Goal: Task Accomplishment & Management: Manage account settings

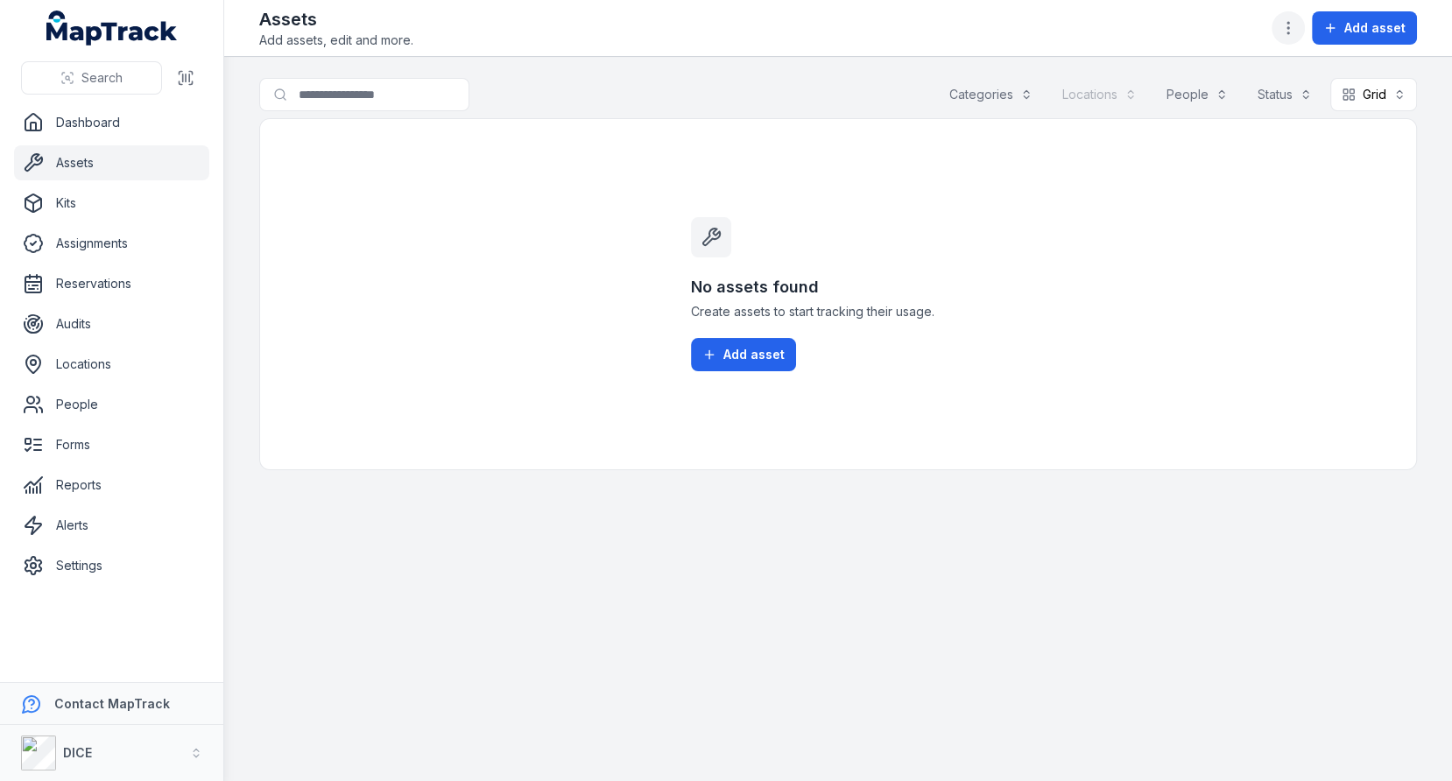
click at [1293, 34] on icon "button" at bounding box center [1289, 28] width 18 height 18
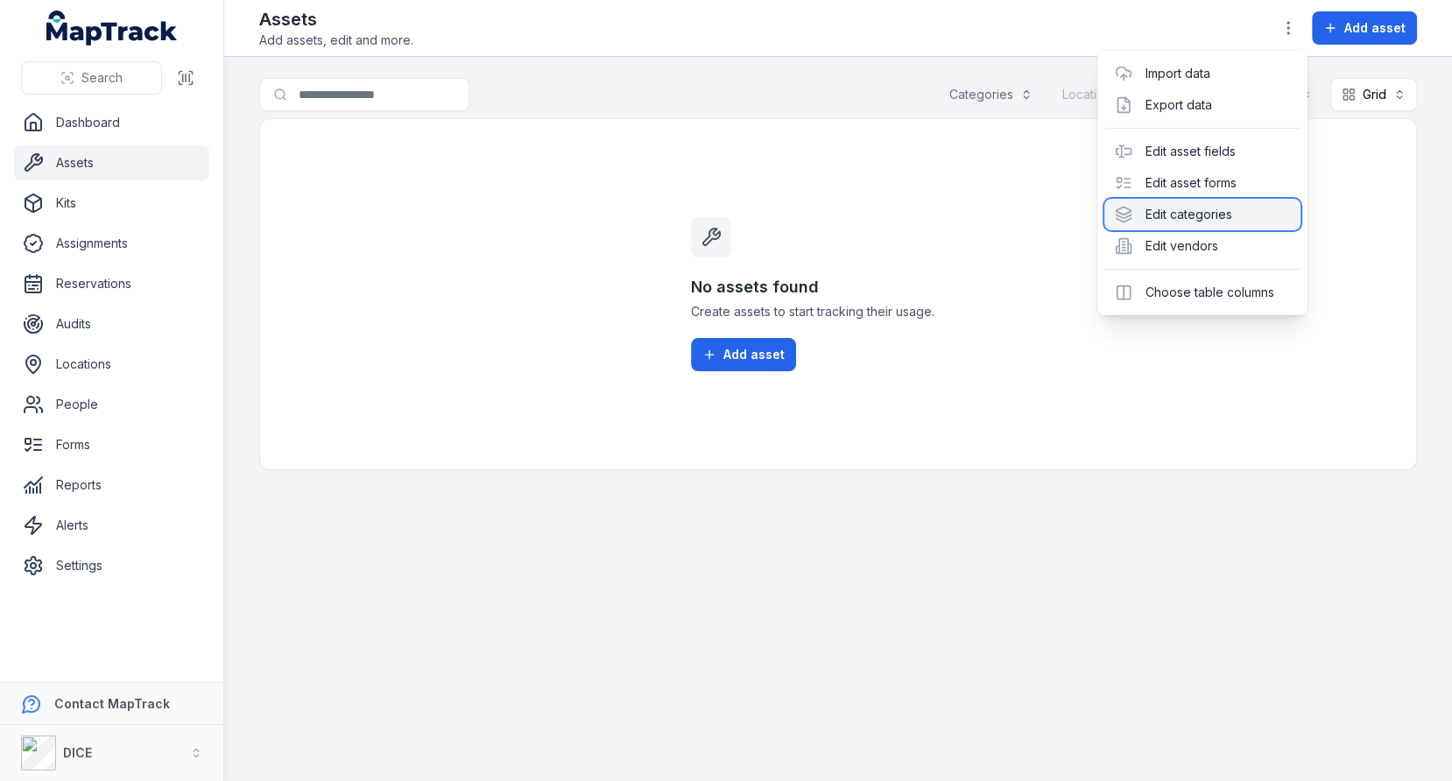
click at [1187, 223] on div "Edit categories" at bounding box center [1202, 215] width 196 height 32
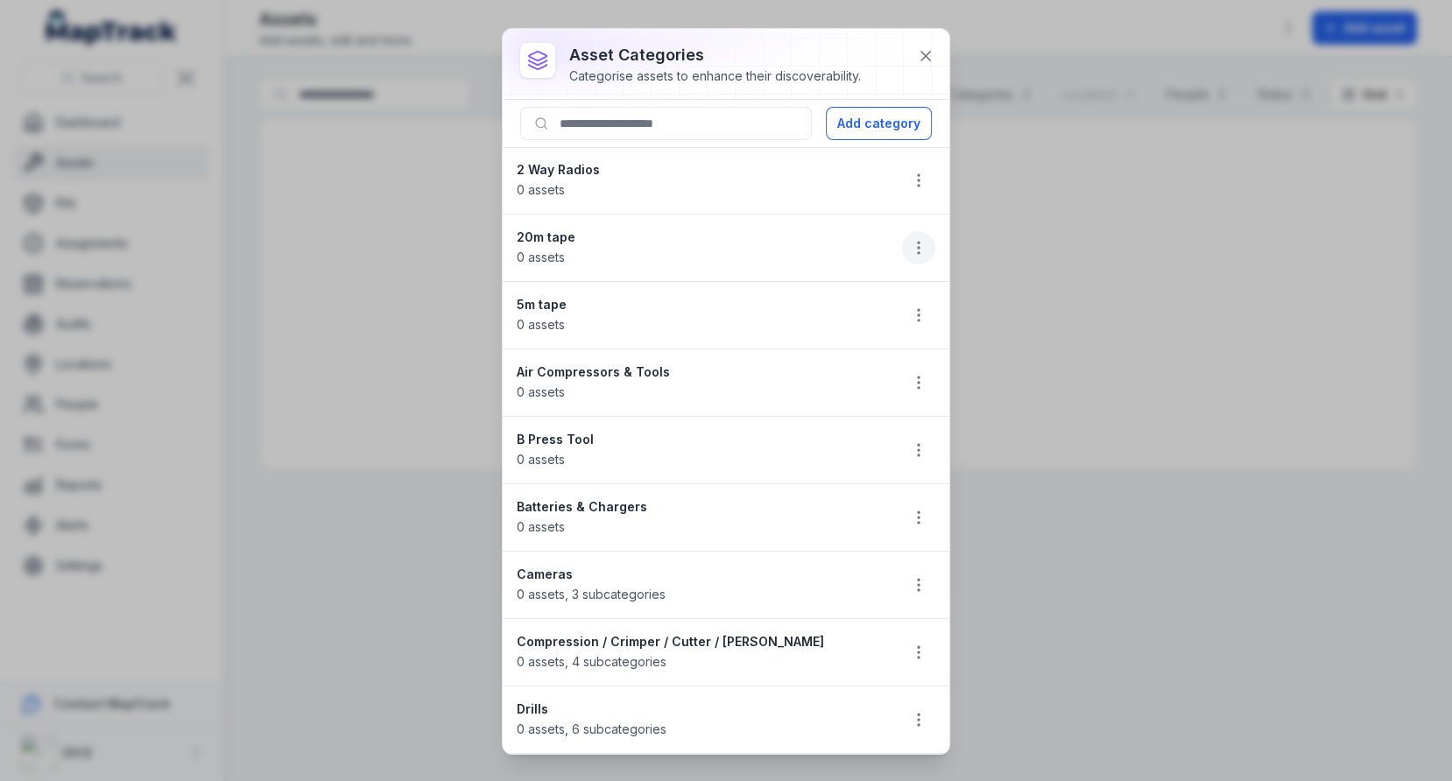
click at [913, 252] on icon "button" at bounding box center [919, 248] width 18 height 18
click at [819, 363] on div "Delete" at bounding box center [830, 369] width 196 height 32
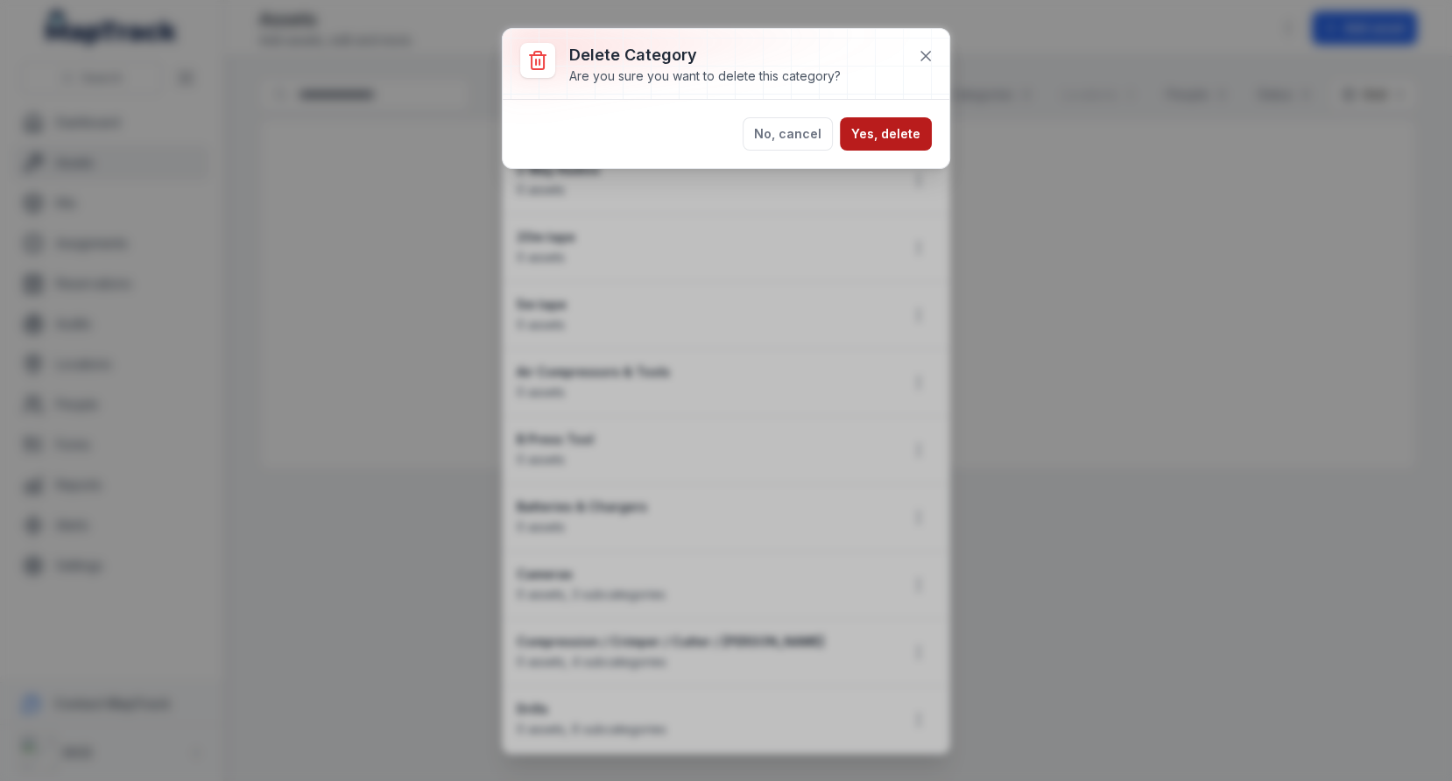
click at [897, 143] on button "Yes, delete" at bounding box center [886, 133] width 92 height 33
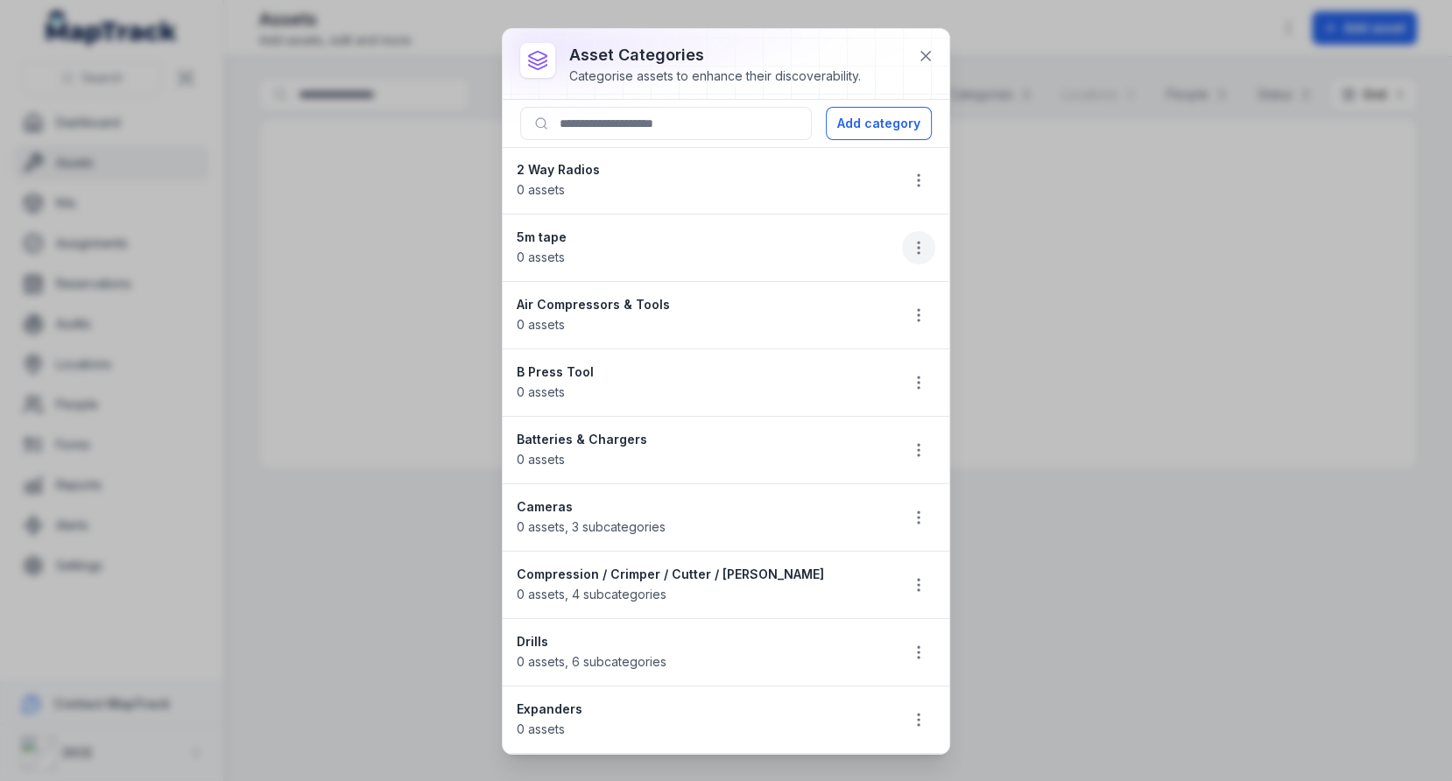
click at [919, 248] on icon "button" at bounding box center [919, 248] width 18 height 18
click at [842, 359] on div "Delete" at bounding box center [830, 369] width 196 height 32
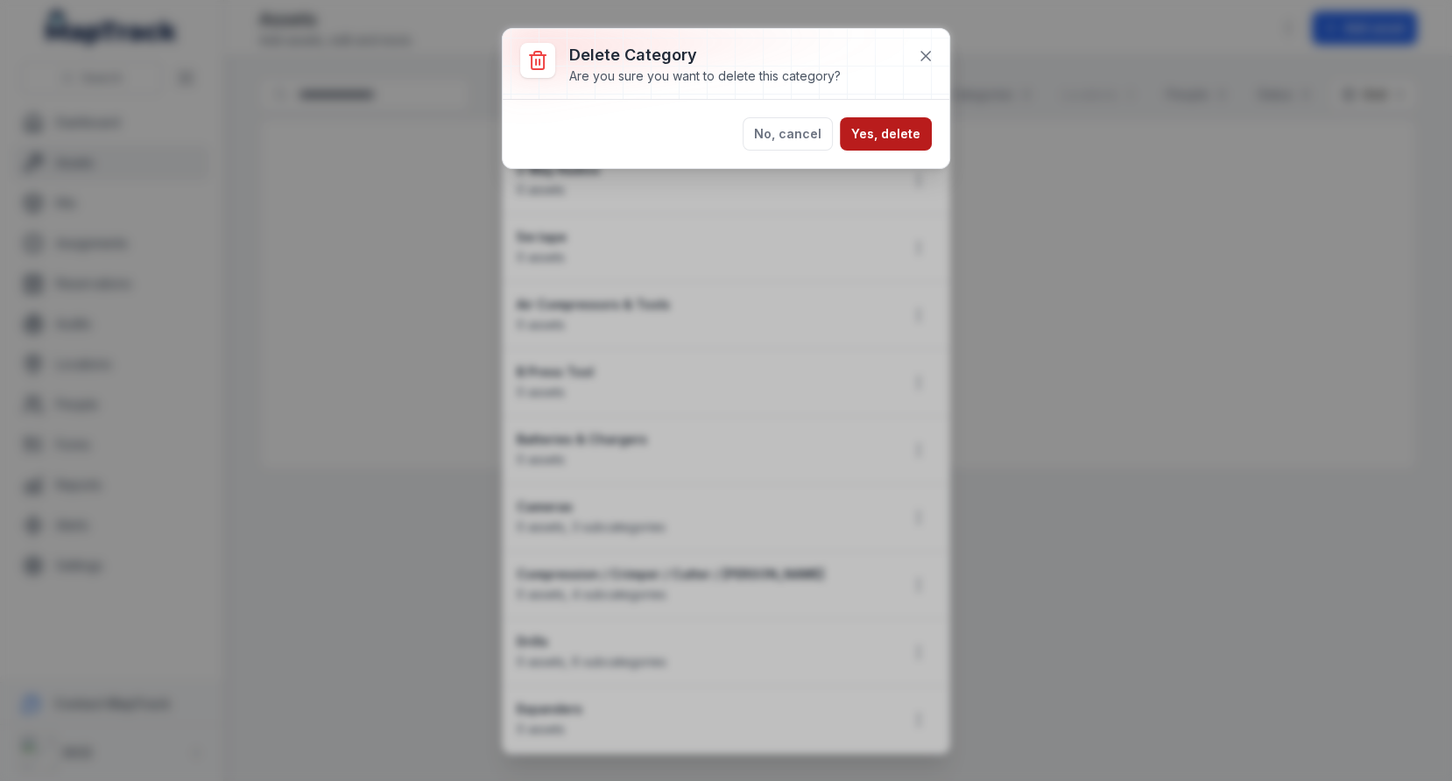
click at [903, 125] on button "Yes, delete" at bounding box center [886, 133] width 92 height 33
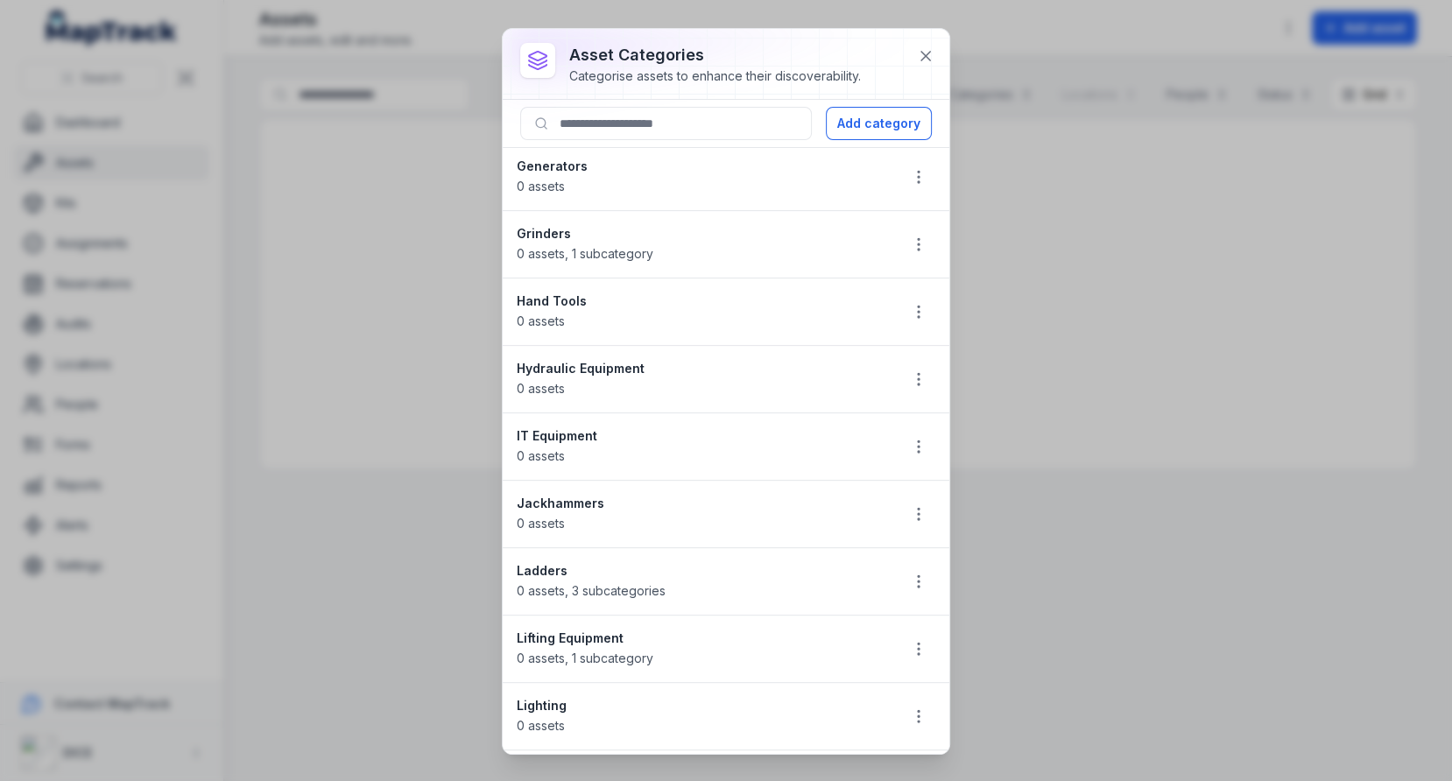
scroll to position [933, 0]
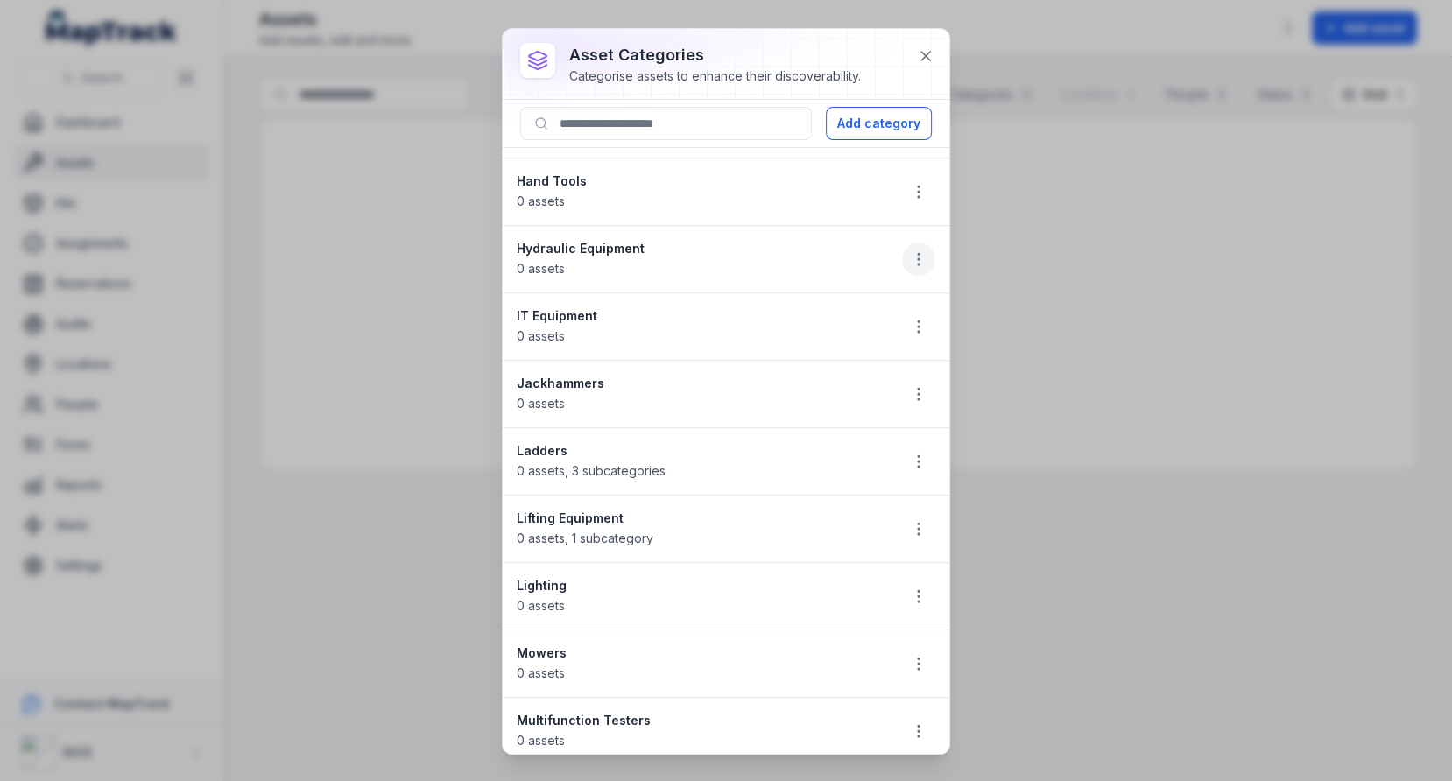
click at [910, 250] on icon "button" at bounding box center [919, 259] width 18 height 18
click at [759, 243] on li "Hydraulic Equipment 0 assets" at bounding box center [726, 259] width 447 height 68
click at [906, 310] on button "button" at bounding box center [918, 326] width 33 height 33
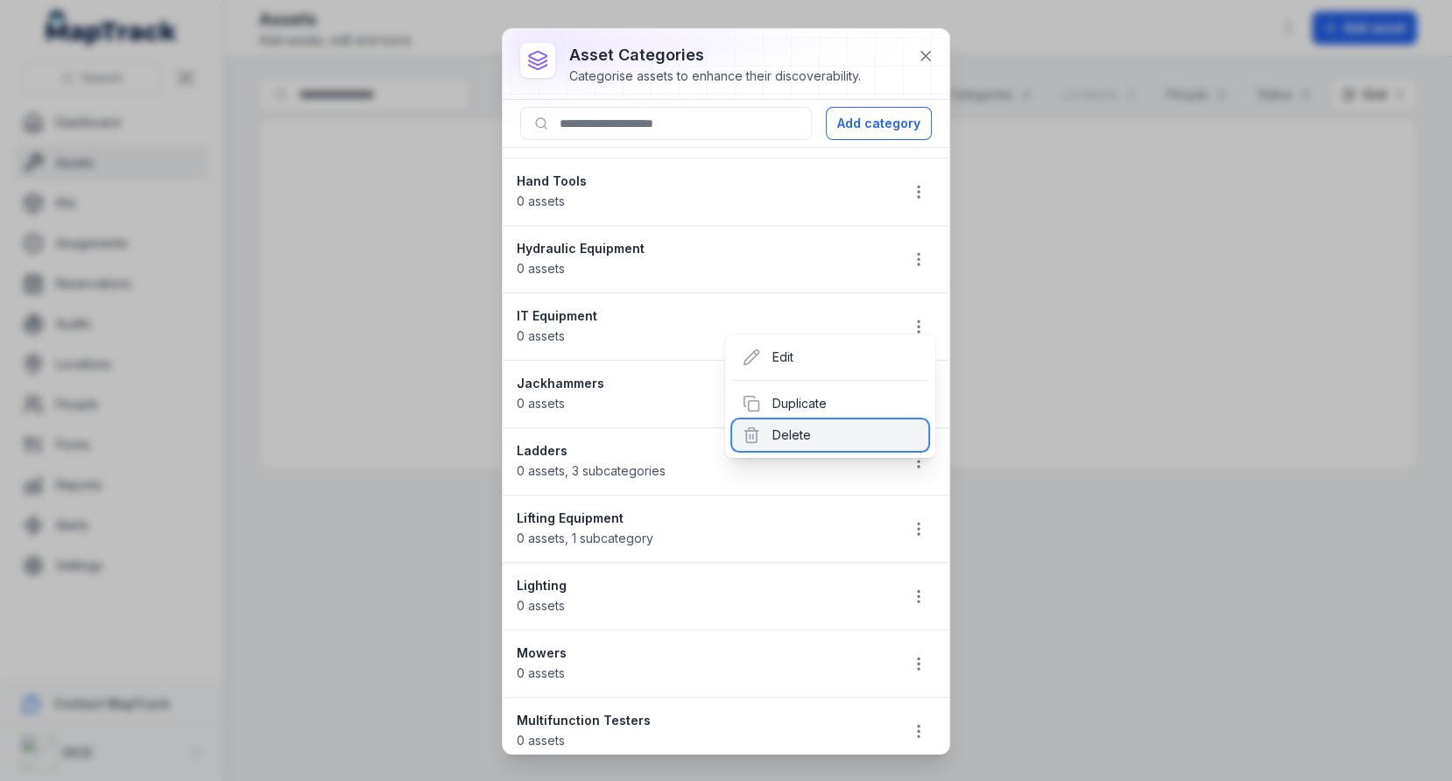
click at [812, 430] on div "Delete" at bounding box center [830, 436] width 196 height 32
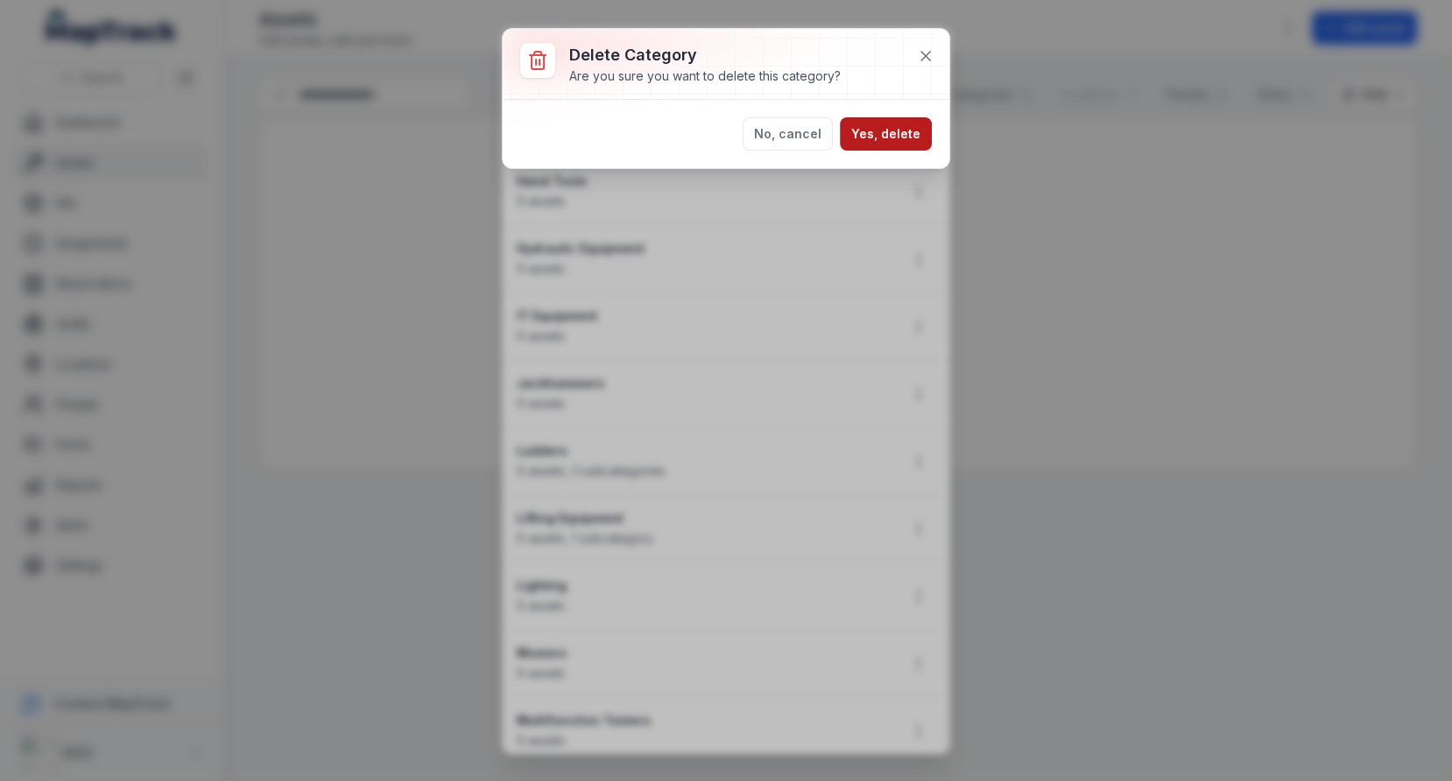
click at [880, 137] on button "Yes, delete" at bounding box center [886, 133] width 92 height 33
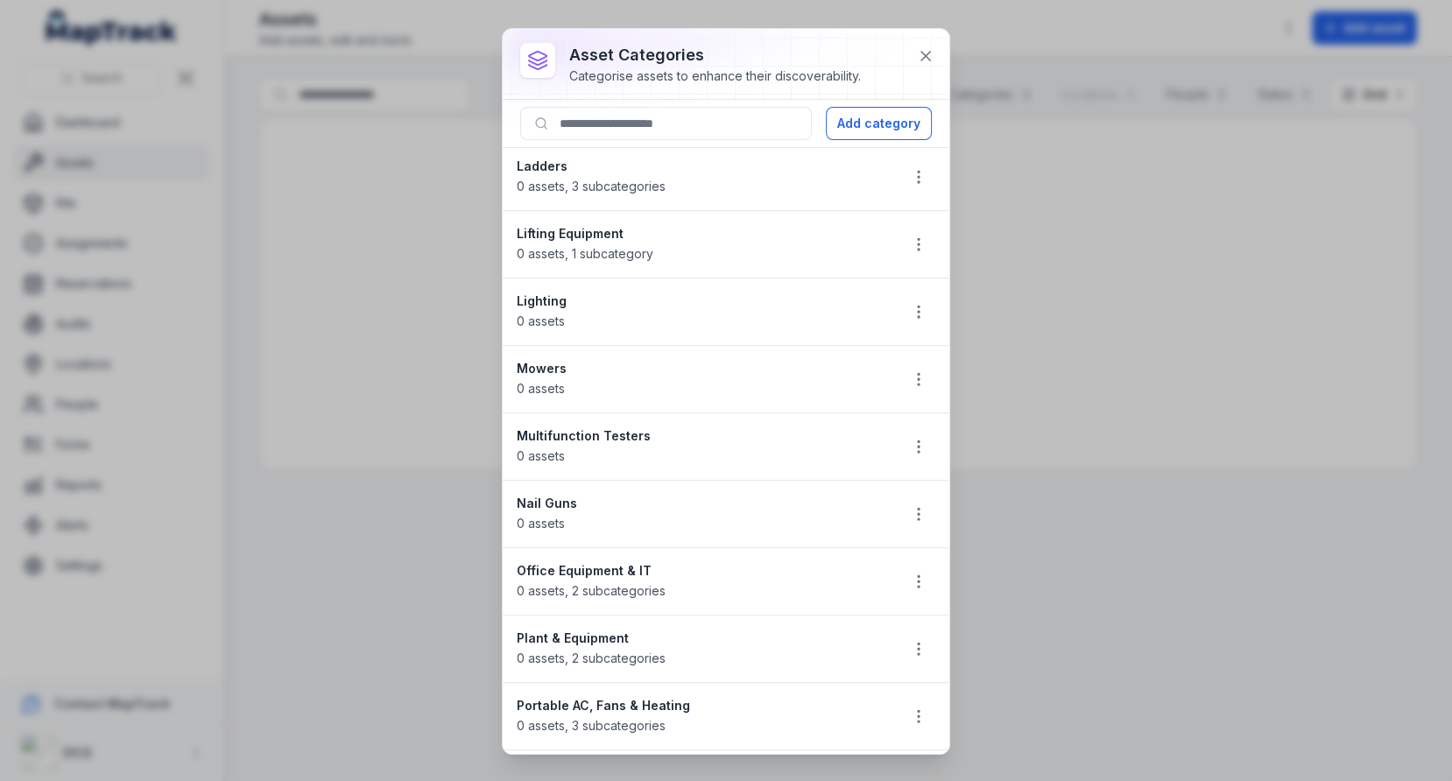
scroll to position [1167, 0]
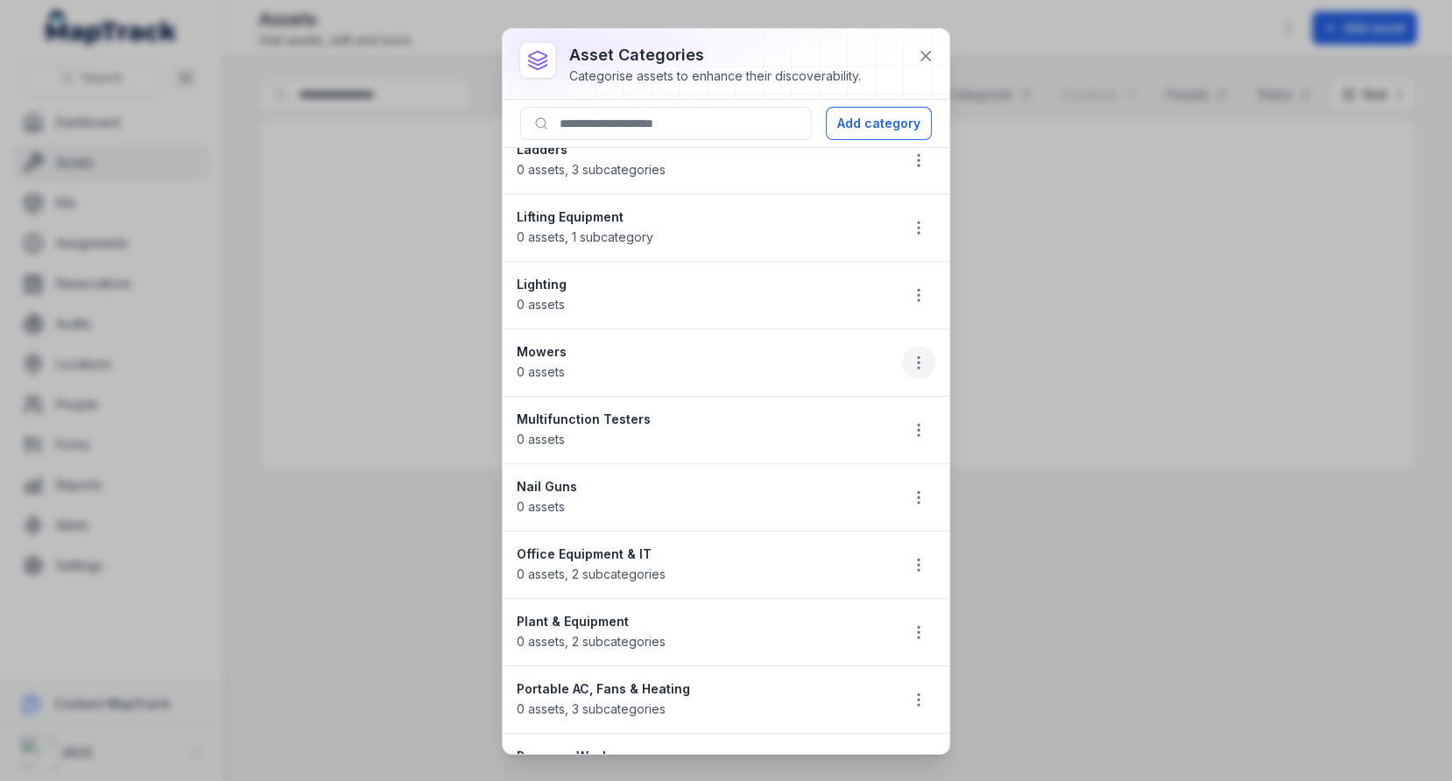
click at [921, 346] on button "button" at bounding box center [918, 362] width 33 height 33
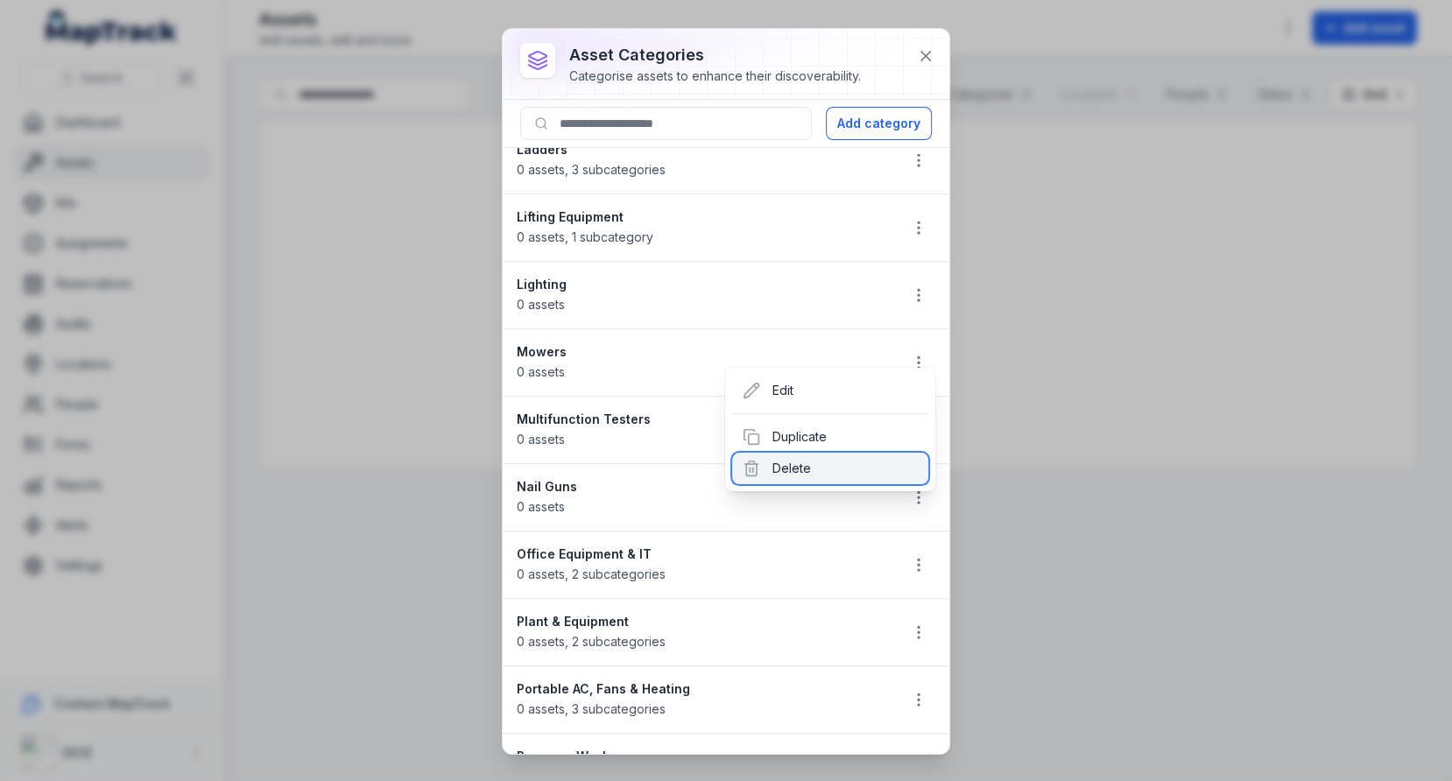
click at [846, 464] on div "Delete" at bounding box center [830, 469] width 196 height 32
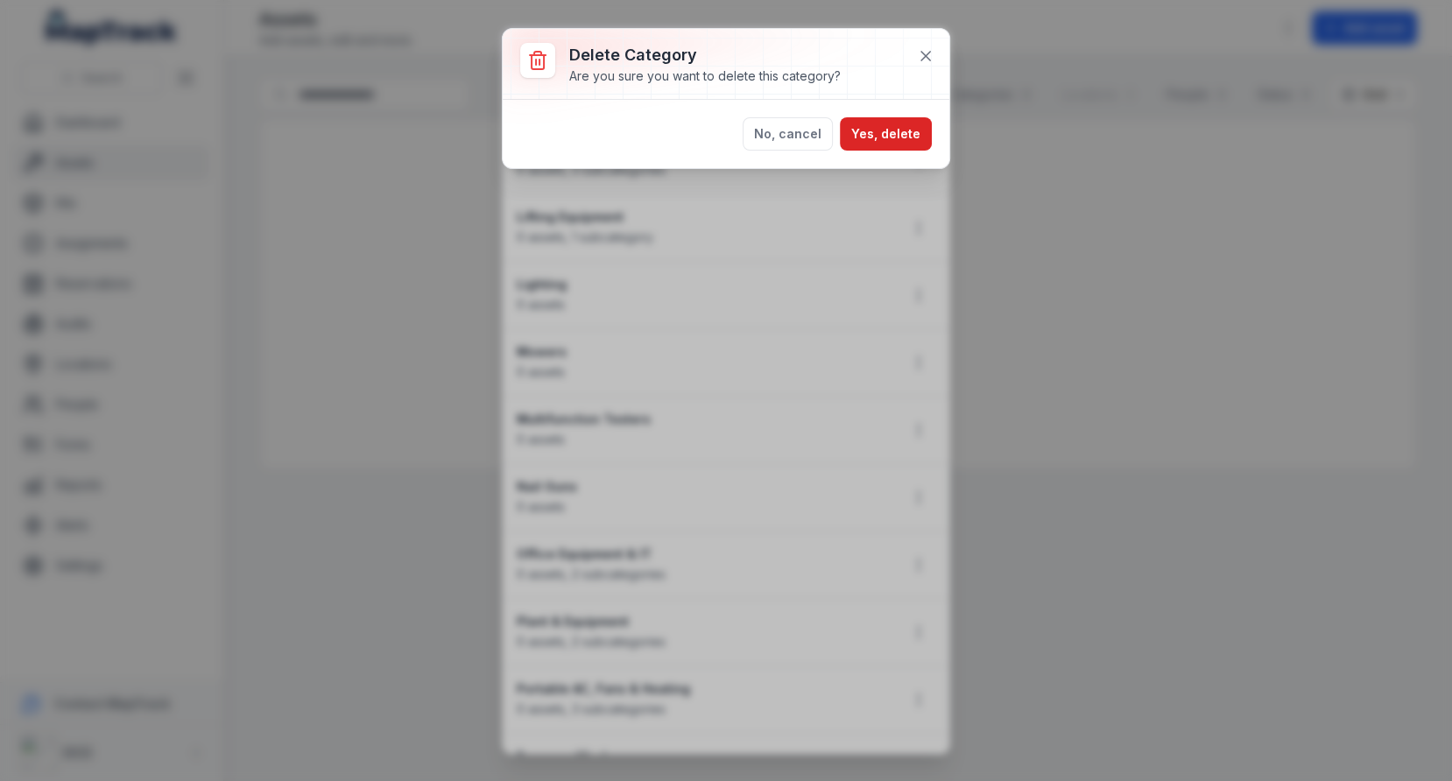
click at [903, 152] on div "No, cancel Yes, delete" at bounding box center [726, 134] width 447 height 68
click at [903, 141] on button "Yes, delete" at bounding box center [886, 133] width 92 height 33
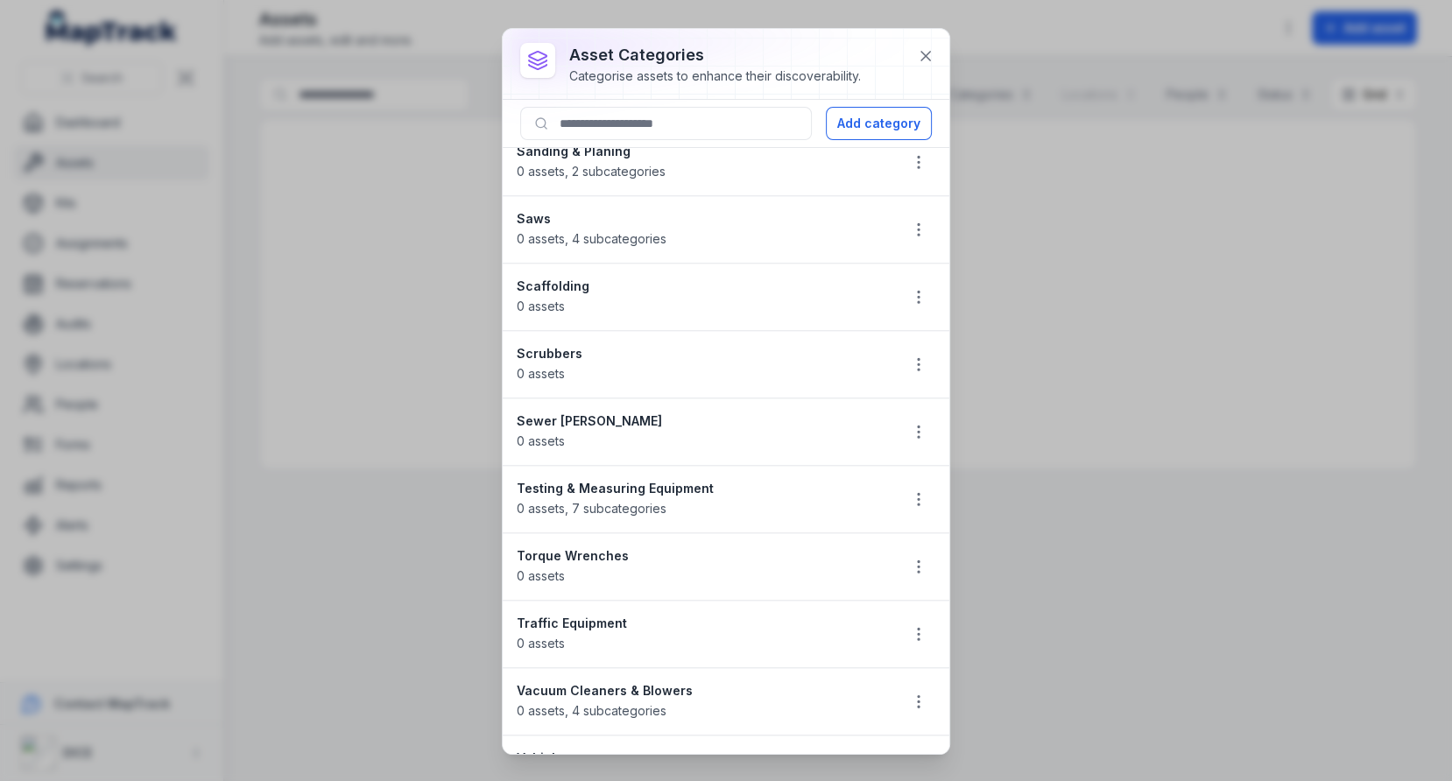
scroll to position [2056, 0]
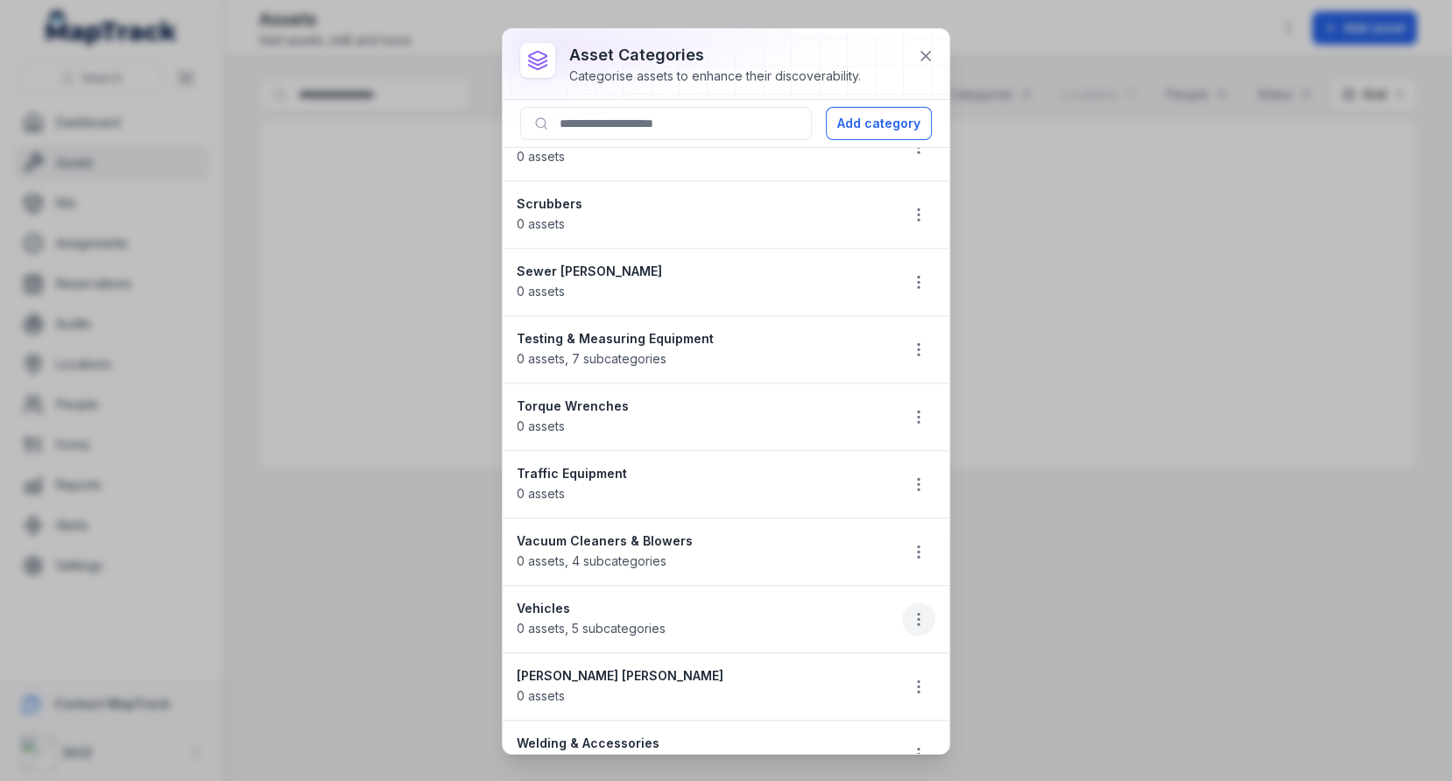
click at [906, 603] on button "button" at bounding box center [918, 619] width 33 height 33
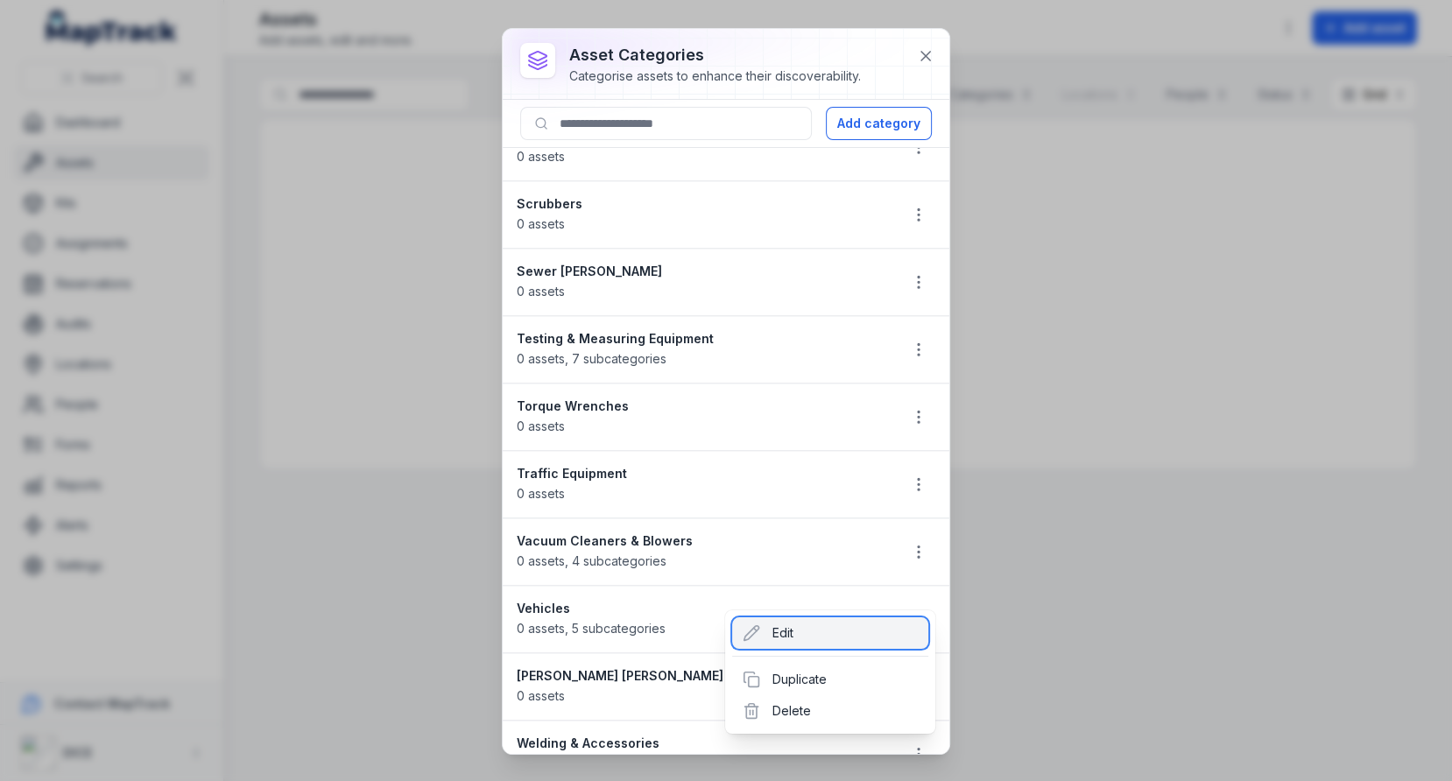
click at [854, 624] on div "Edit" at bounding box center [830, 633] width 196 height 32
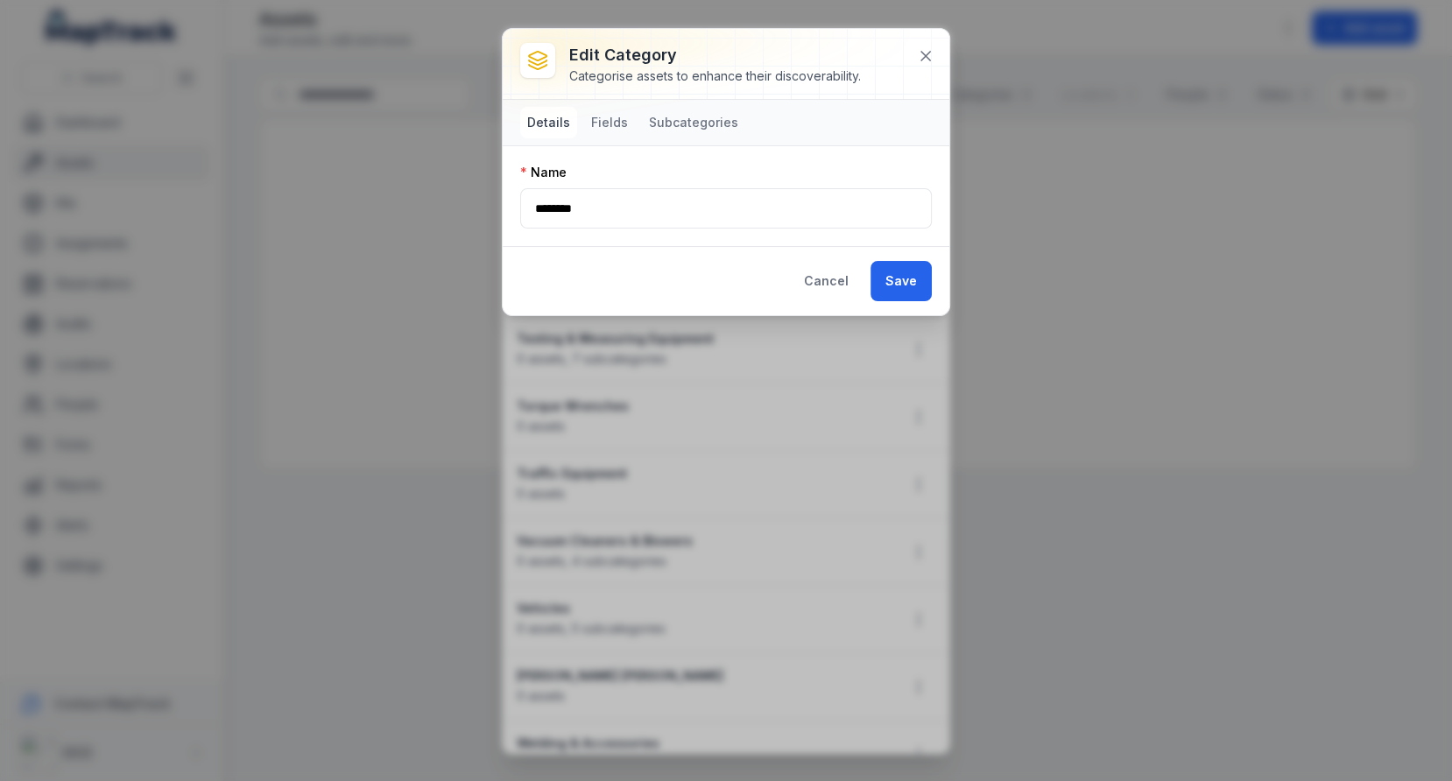
click at [634, 125] on nav "Details Fields Subcategories" at bounding box center [632, 123] width 225 height 32
click at [628, 125] on button "Fields" at bounding box center [609, 123] width 51 height 32
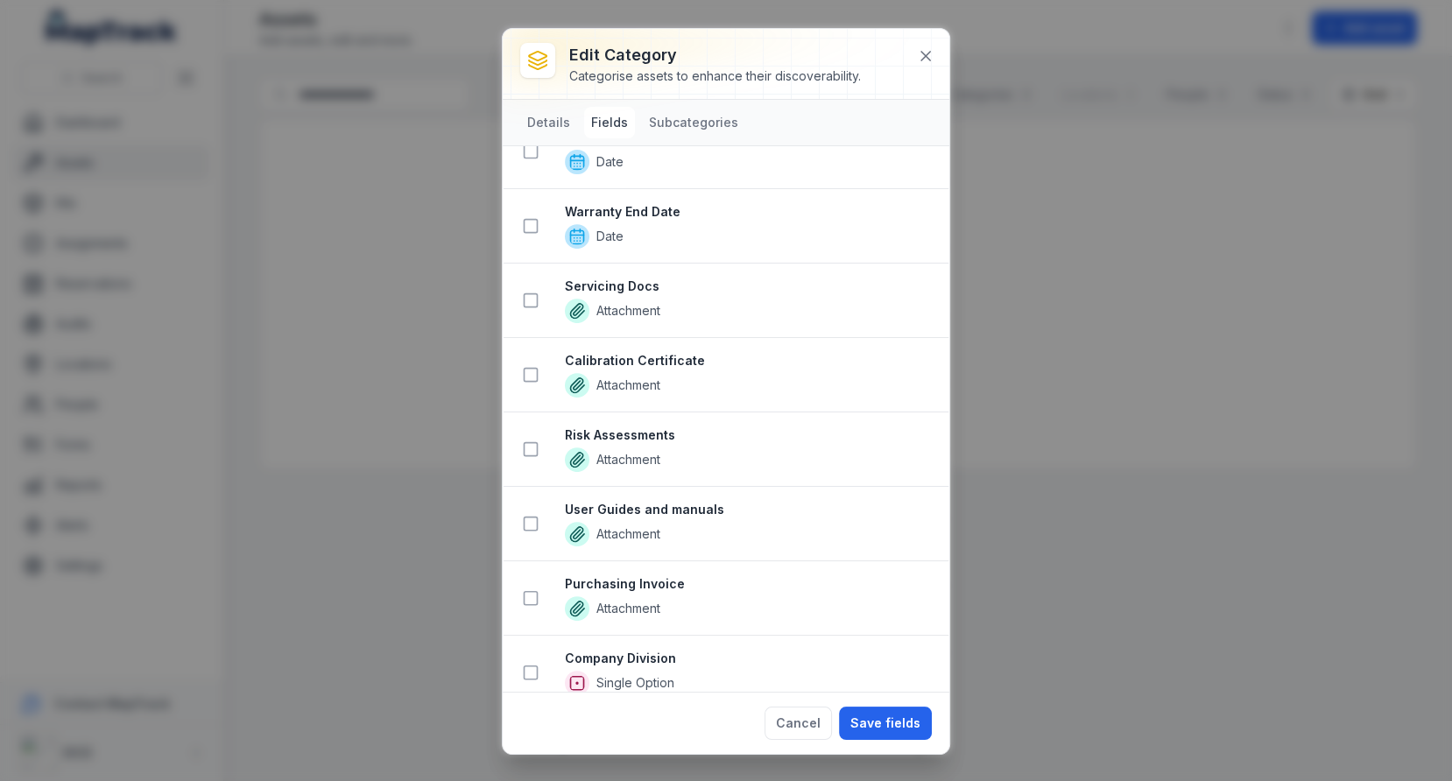
scroll to position [0, 0]
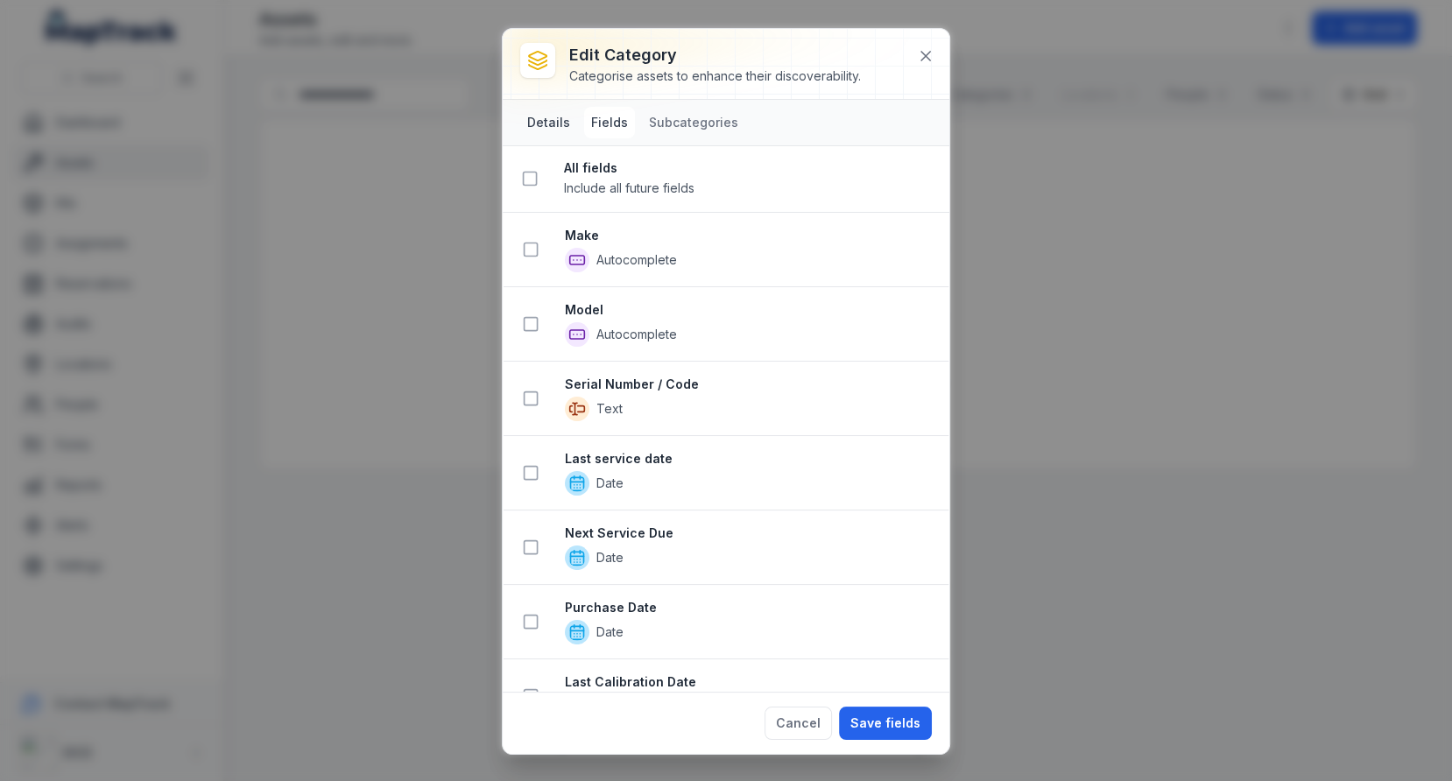
click at [539, 123] on button "Details" at bounding box center [548, 123] width 57 height 32
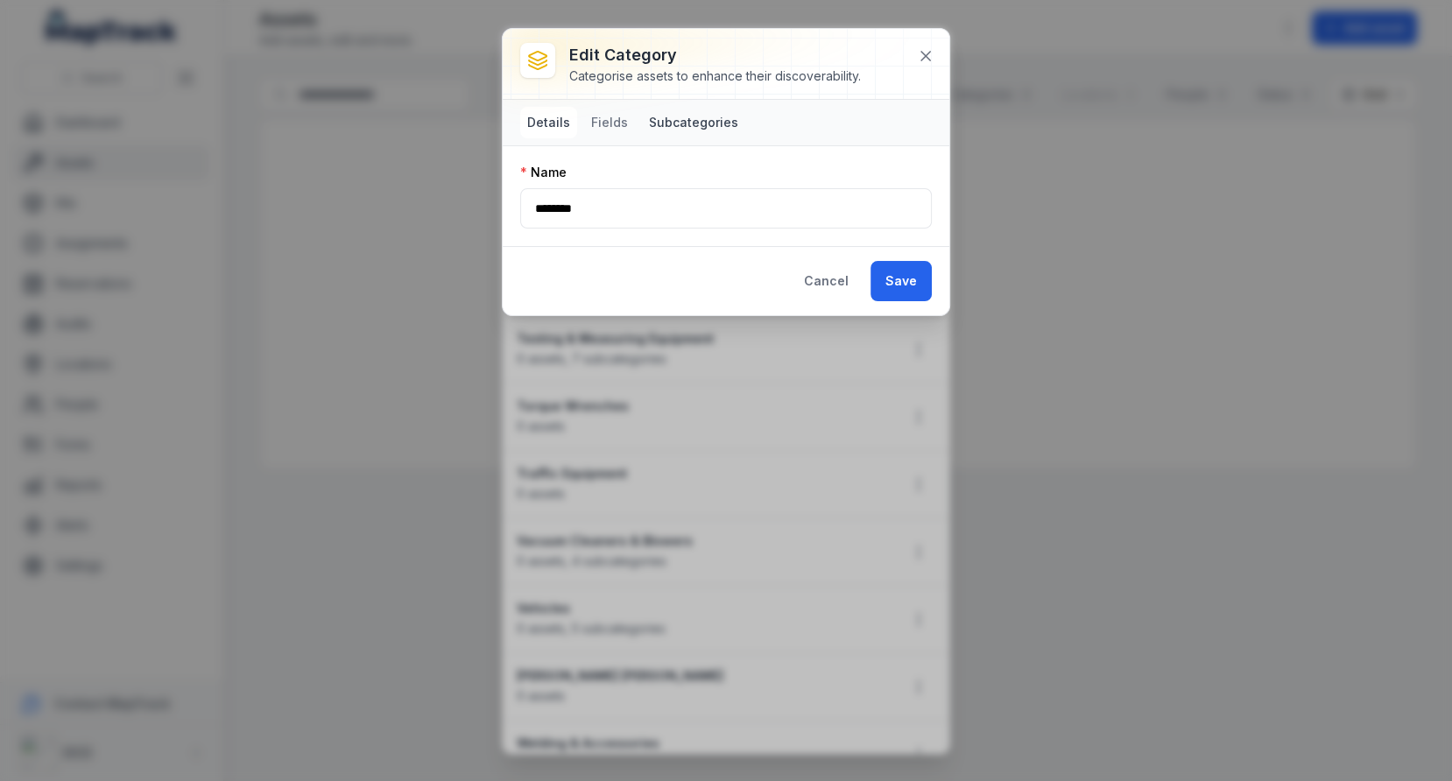
click at [718, 118] on button "Subcategories" at bounding box center [693, 123] width 103 height 32
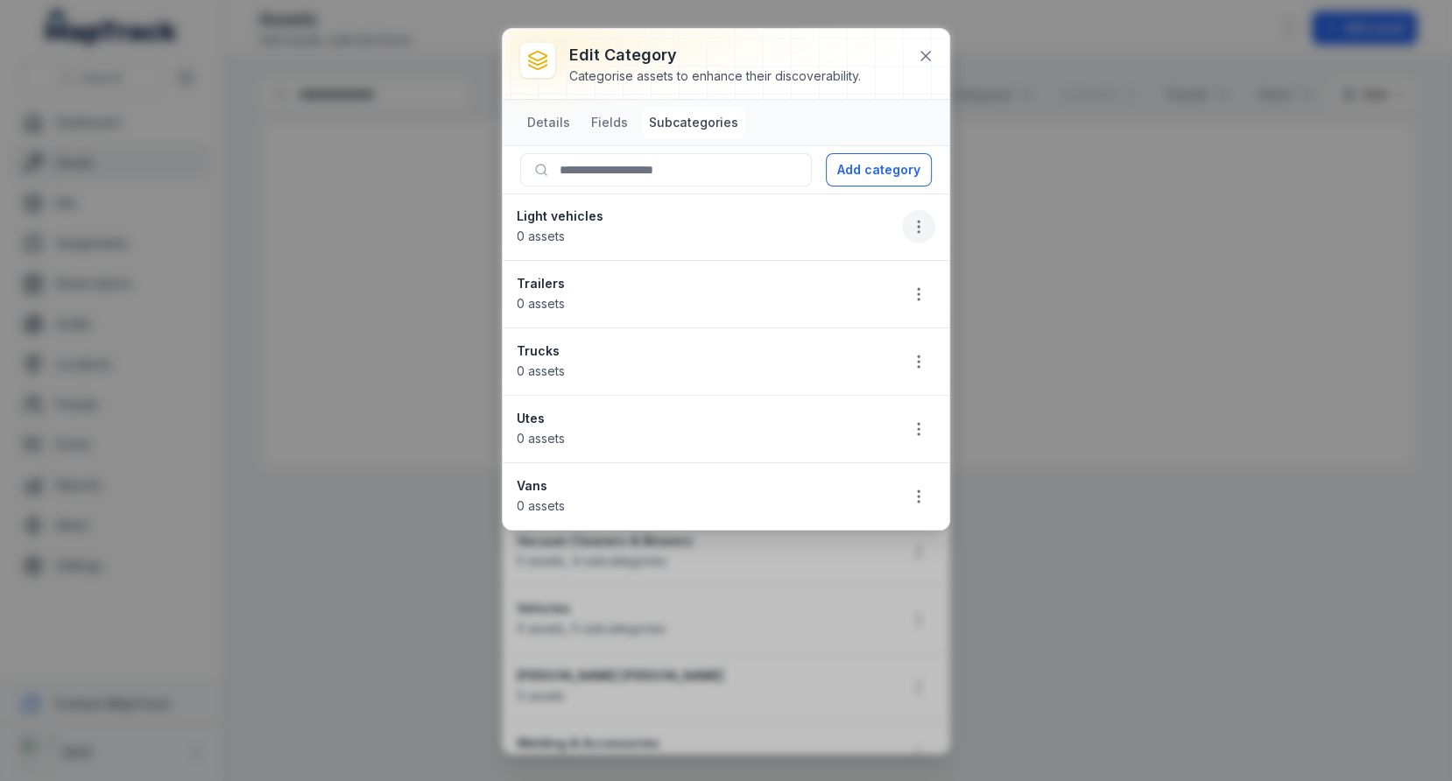
click at [915, 222] on icon "button" at bounding box center [919, 227] width 18 height 18
click at [834, 349] on div "Delete" at bounding box center [830, 349] width 196 height 32
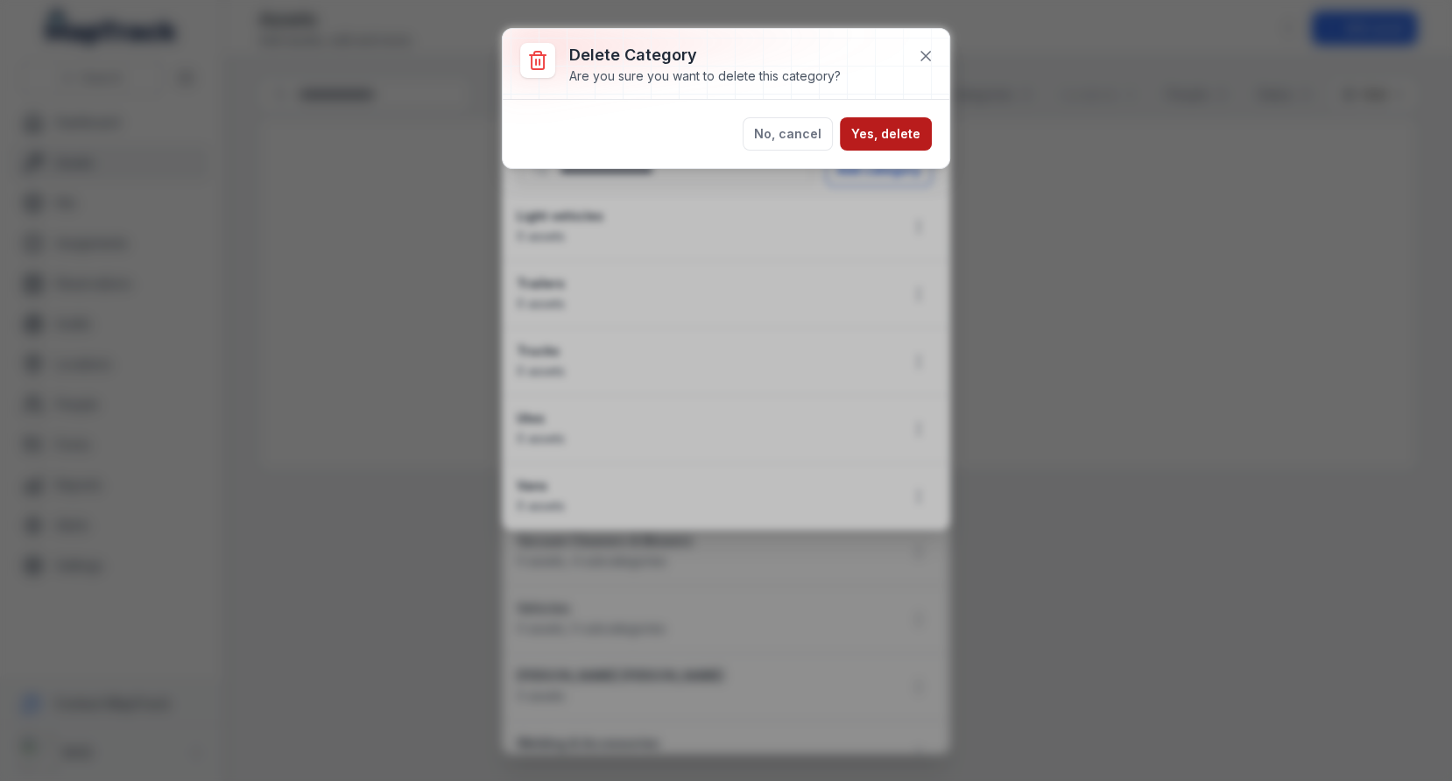
click at [892, 138] on button "Yes, delete" at bounding box center [886, 133] width 92 height 33
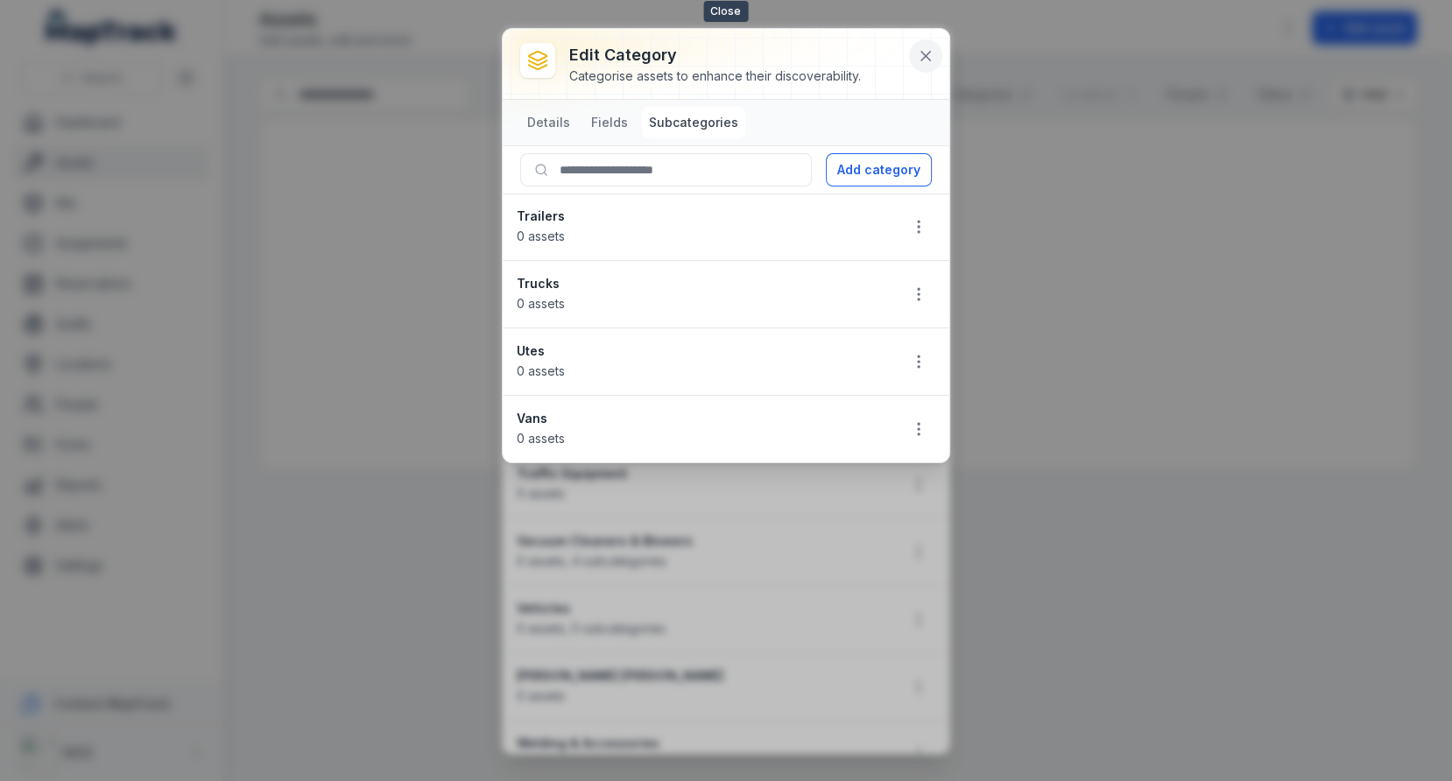
click at [928, 59] on icon at bounding box center [926, 56] width 18 height 18
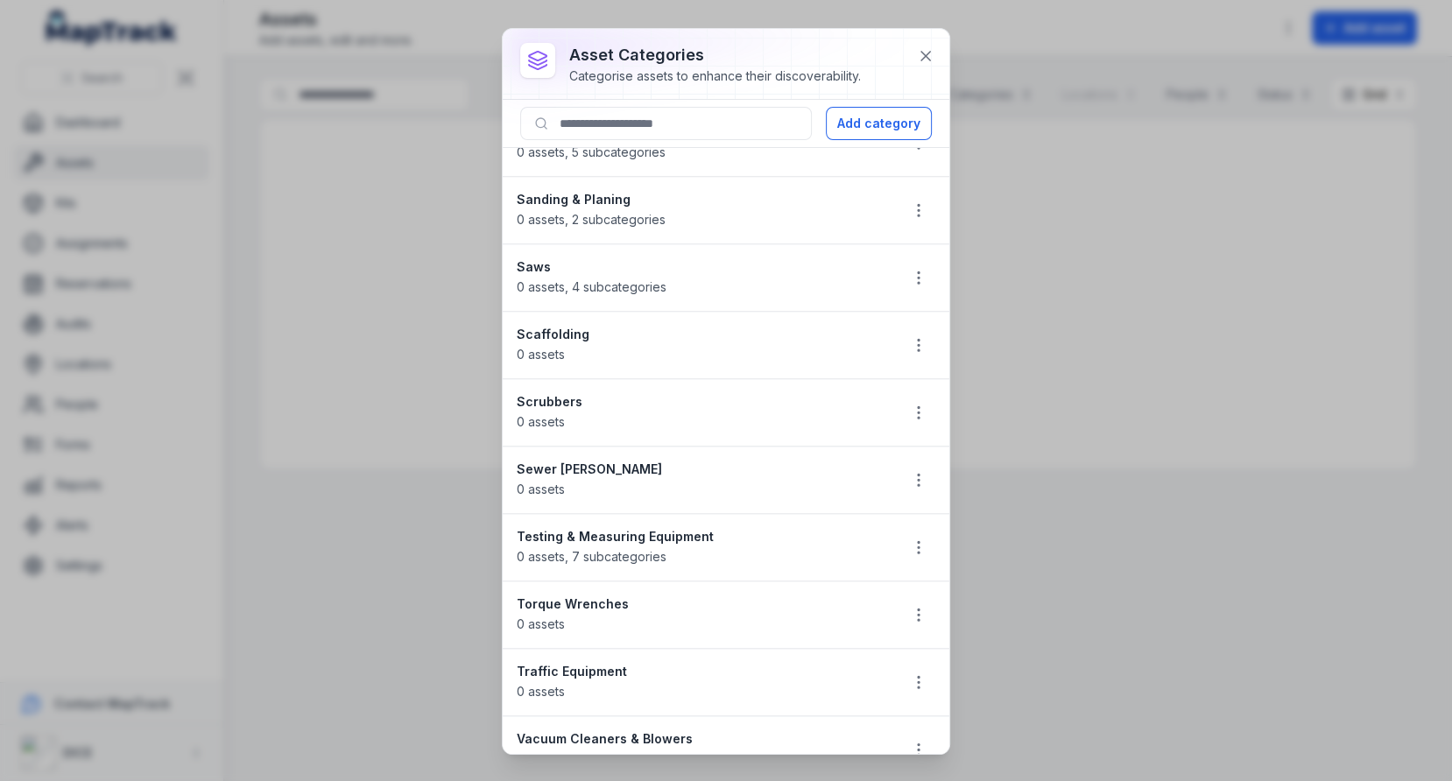
scroll to position [1872, 0]
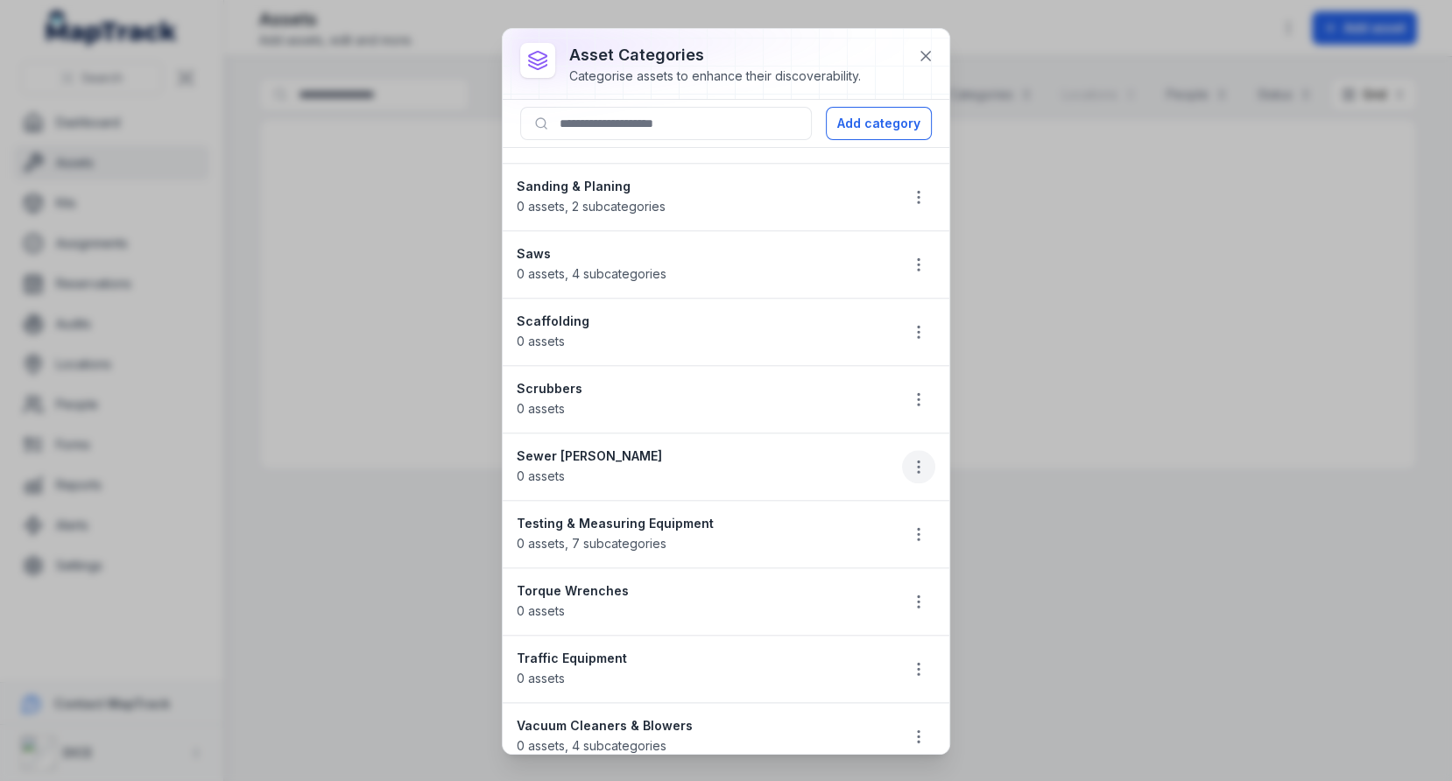
click at [914, 458] on icon "button" at bounding box center [919, 467] width 18 height 18
click at [847, 550] on div "Delete" at bounding box center [830, 563] width 196 height 32
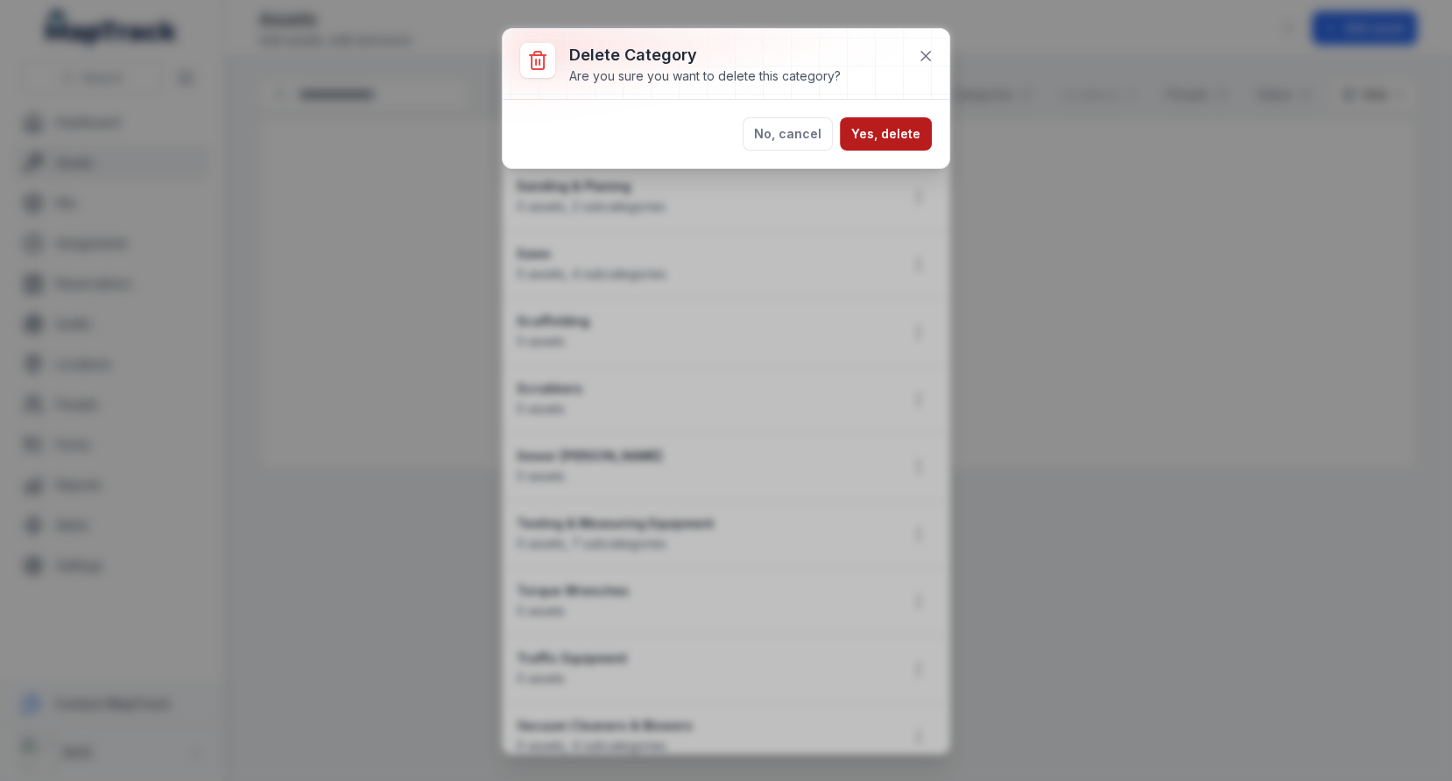
click at [907, 142] on button "Yes, delete" at bounding box center [886, 133] width 92 height 33
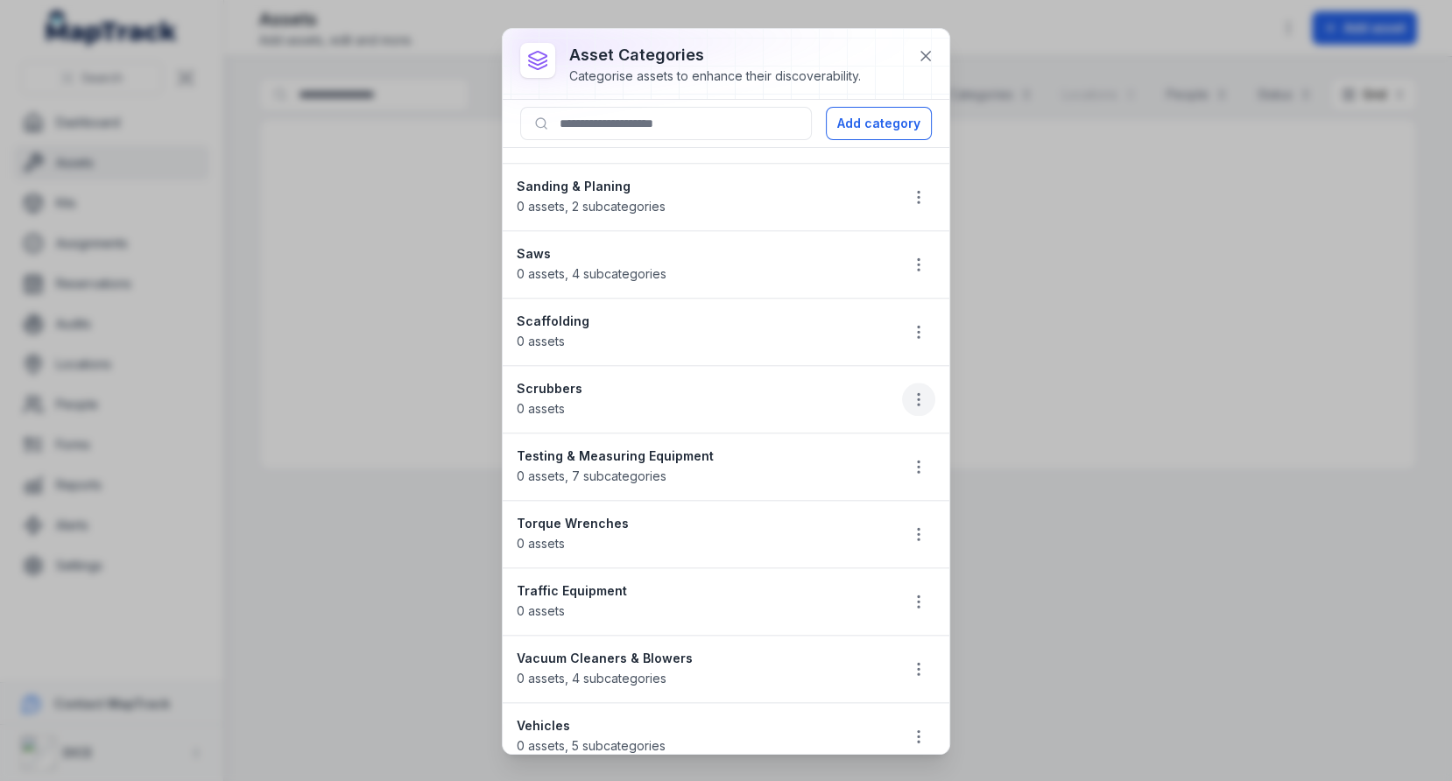
click at [908, 383] on button "button" at bounding box center [918, 399] width 33 height 33
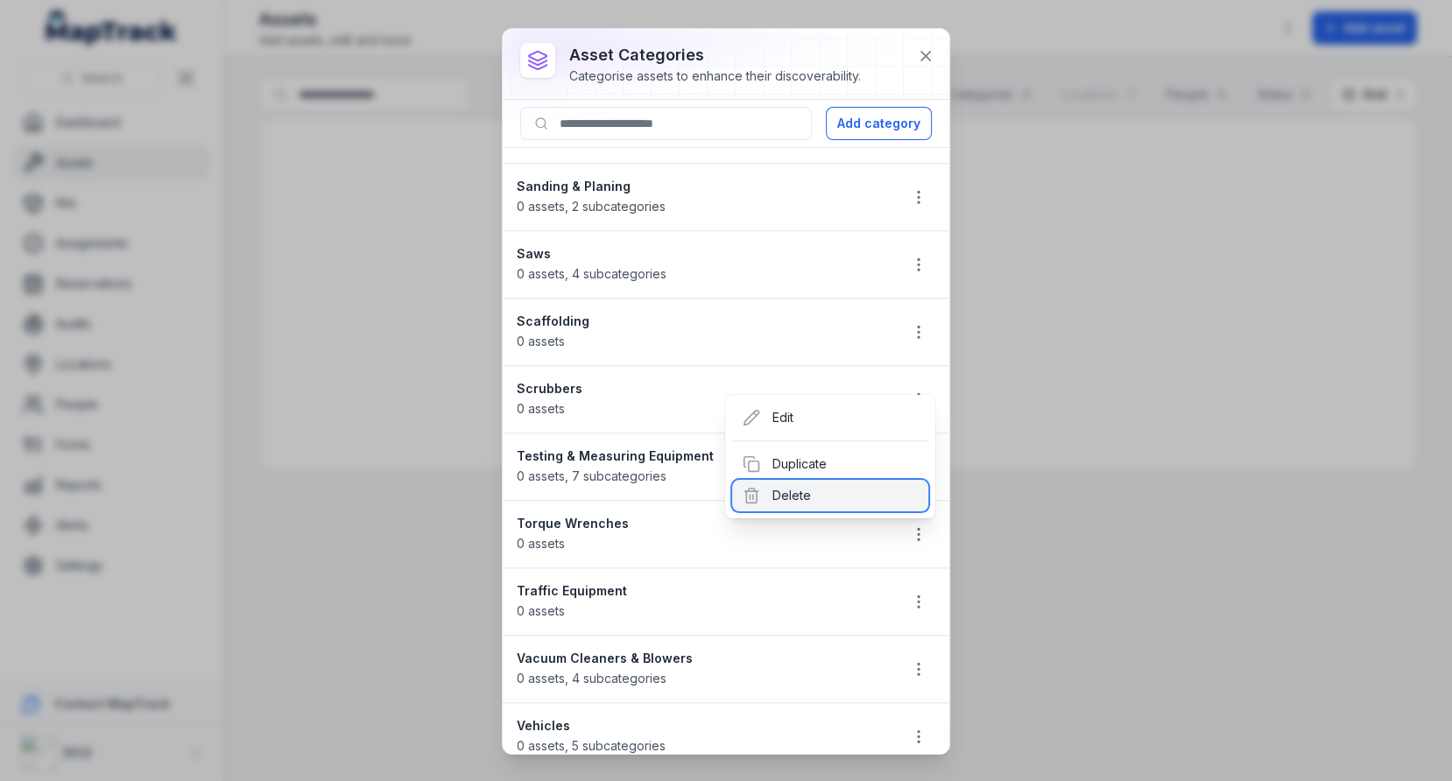
click at [840, 500] on div "Delete" at bounding box center [830, 496] width 196 height 32
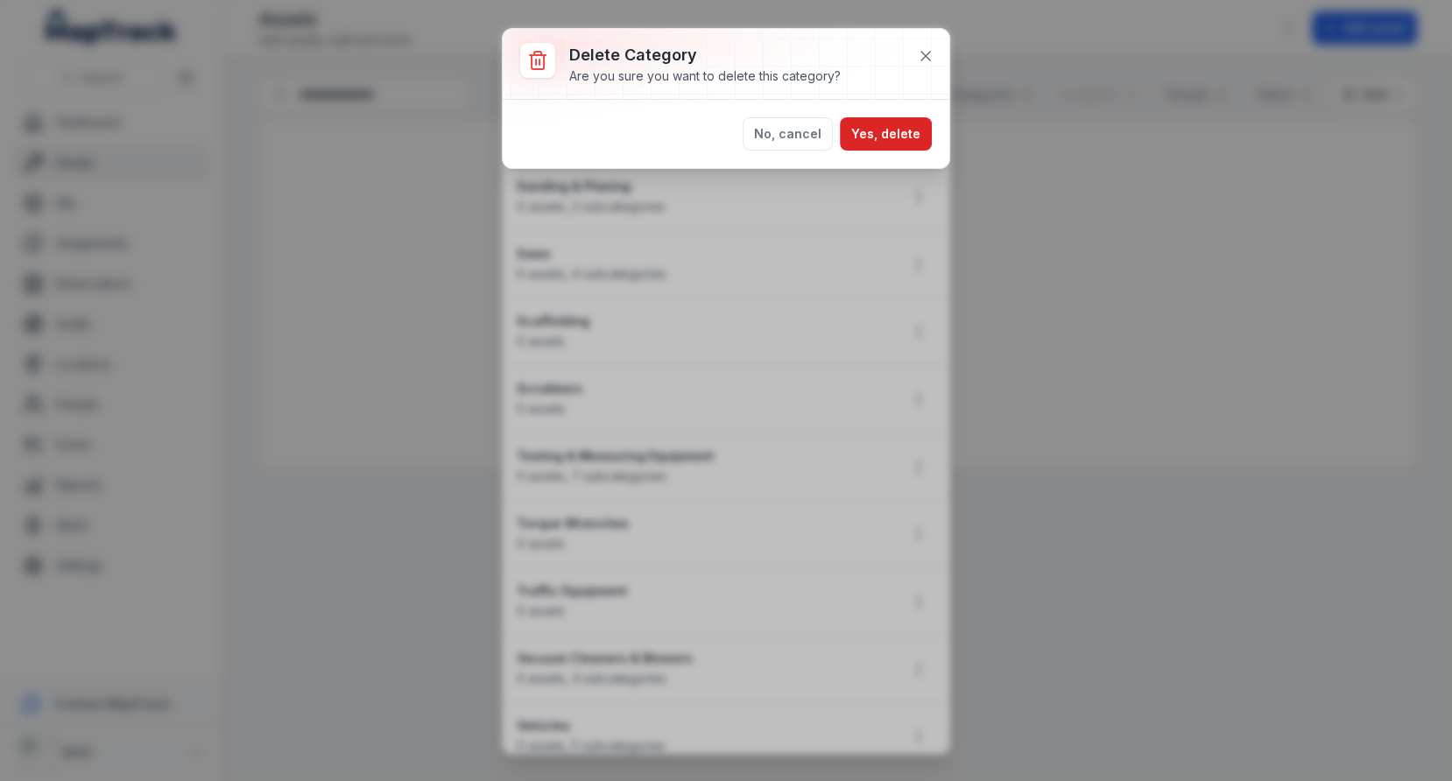
click at [899, 109] on div "No, cancel Yes, delete" at bounding box center [726, 134] width 447 height 68
click at [893, 131] on button "Yes, delete" at bounding box center [886, 133] width 92 height 33
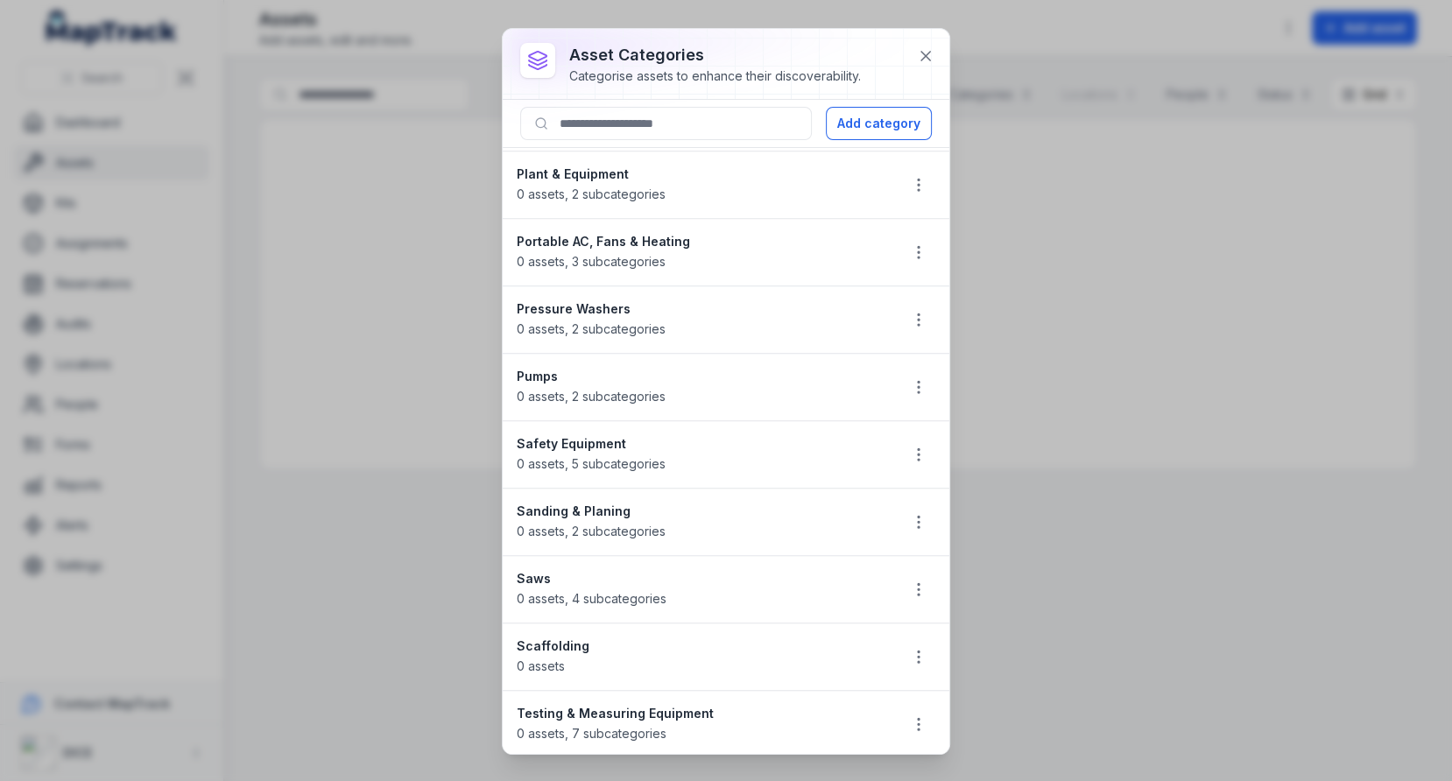
scroll to position [1548, 0]
click at [913, 511] on icon "button" at bounding box center [919, 520] width 18 height 18
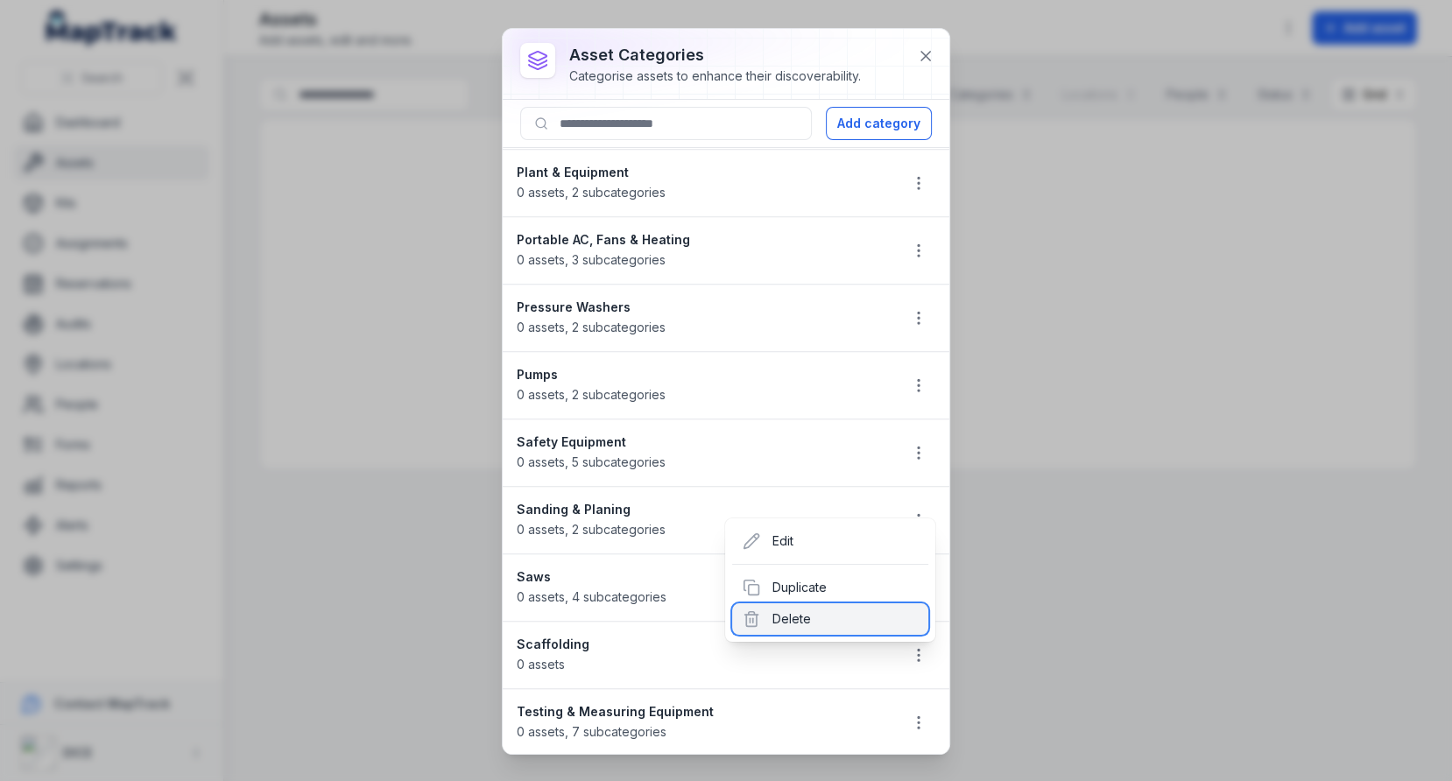
click at [799, 613] on div "Delete" at bounding box center [830, 619] width 196 height 32
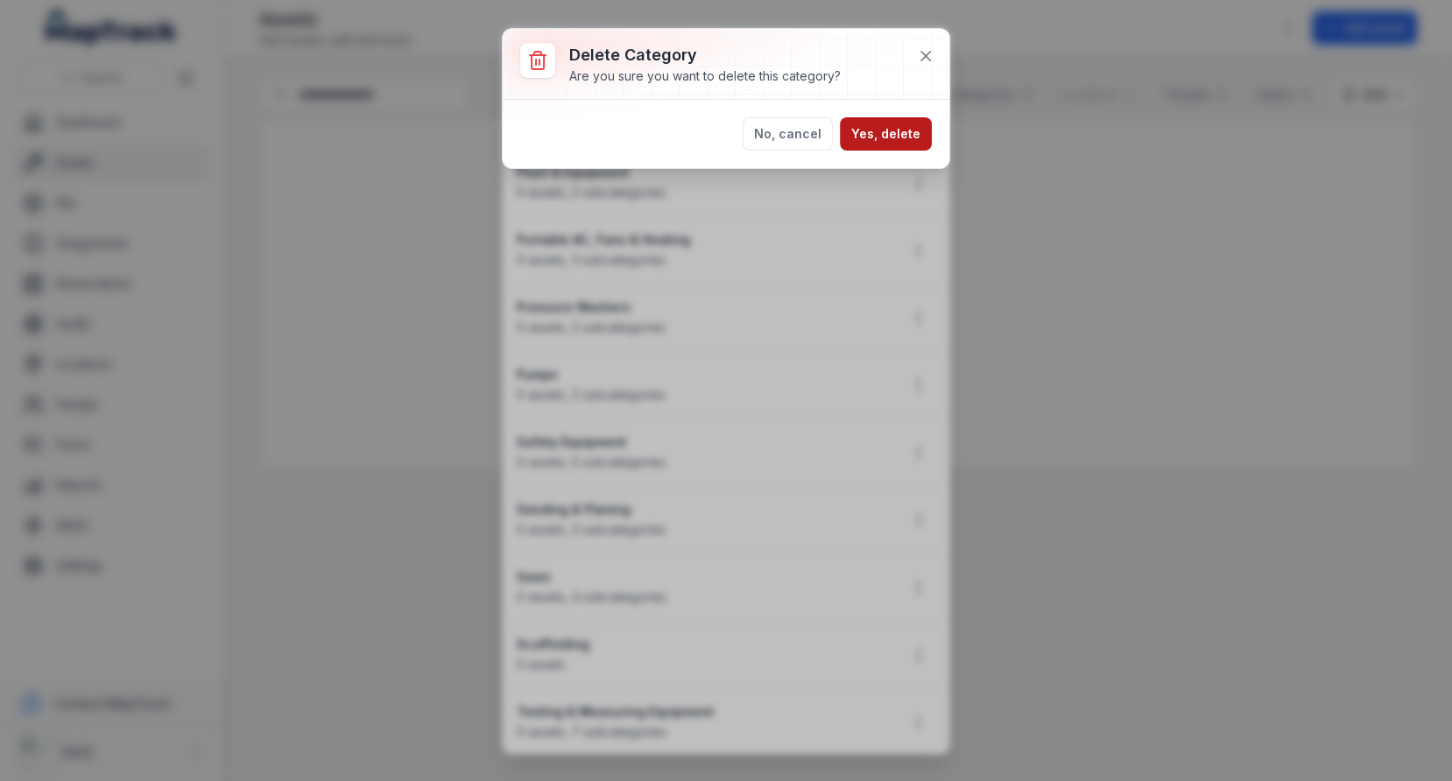
click at [874, 135] on button "Yes, delete" at bounding box center [886, 133] width 92 height 33
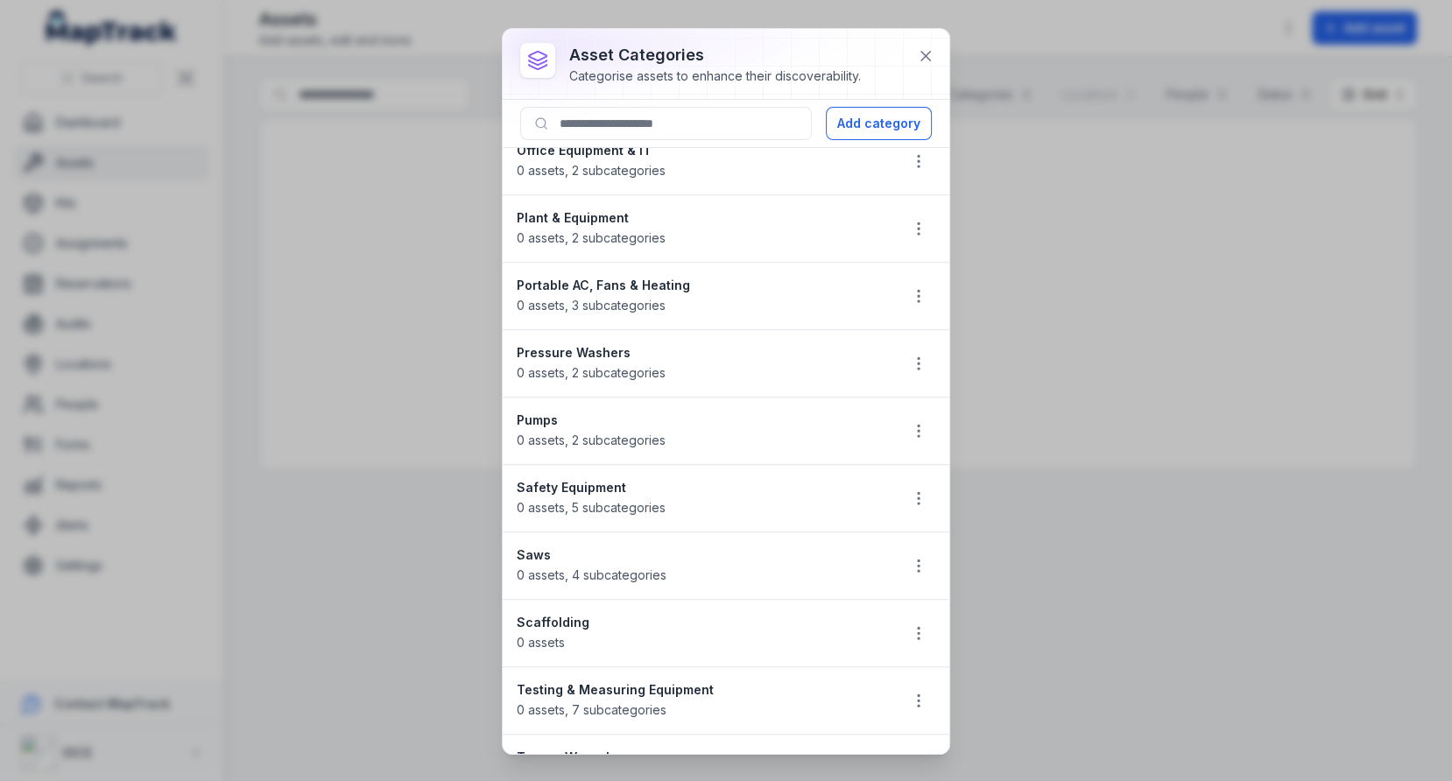
scroll to position [1492, 0]
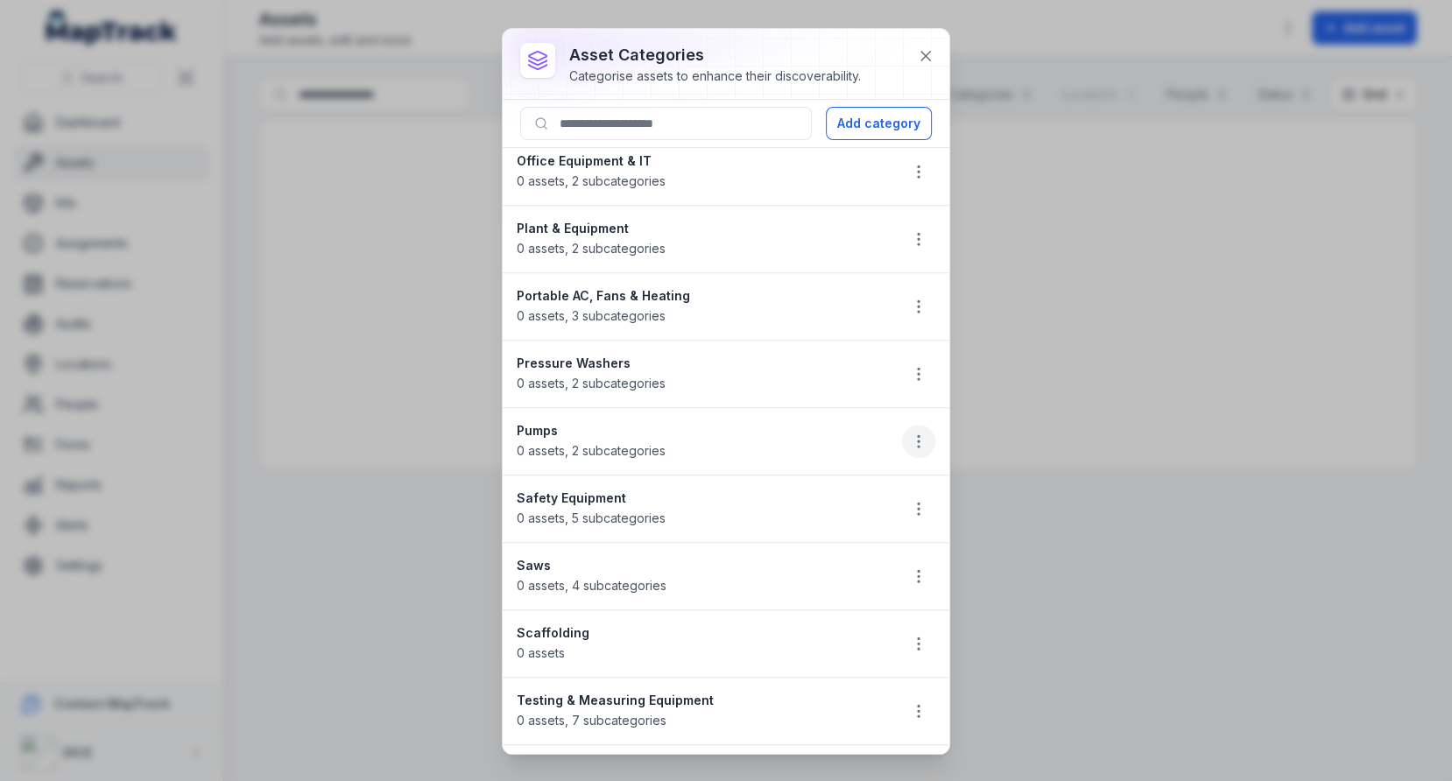
click at [907, 425] on button "button" at bounding box center [918, 441] width 33 height 33
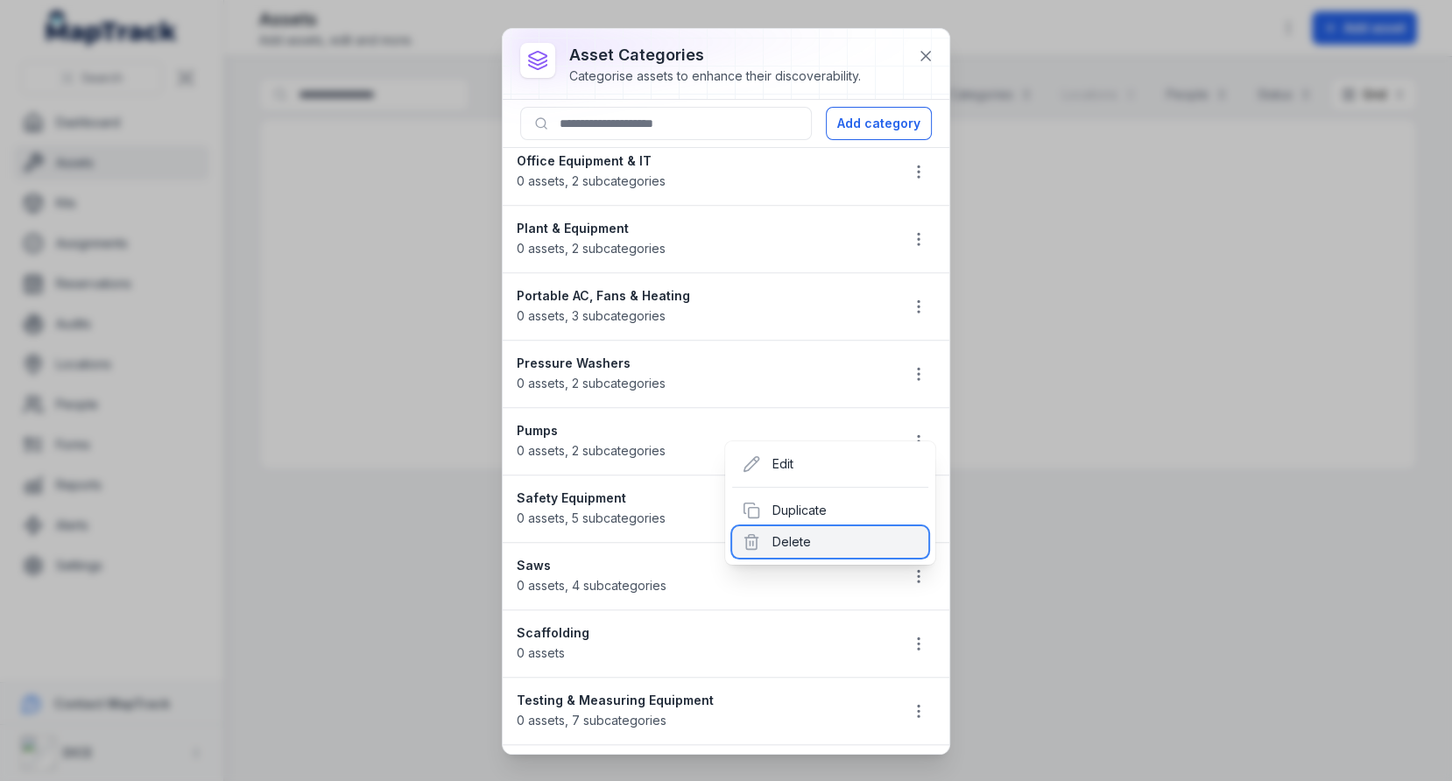
click at [808, 539] on div "Delete" at bounding box center [830, 542] width 196 height 32
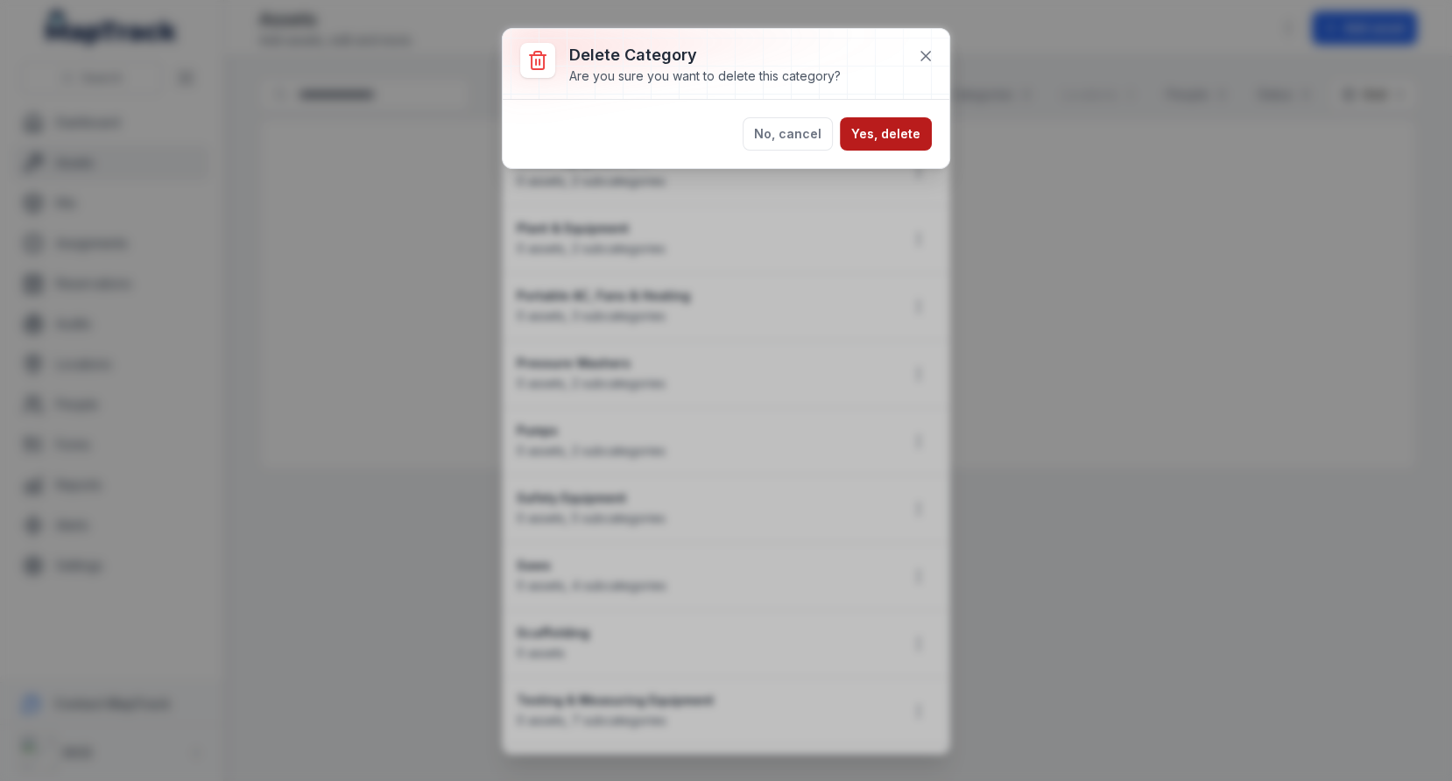
click at [859, 128] on button "Yes, delete" at bounding box center [886, 133] width 92 height 33
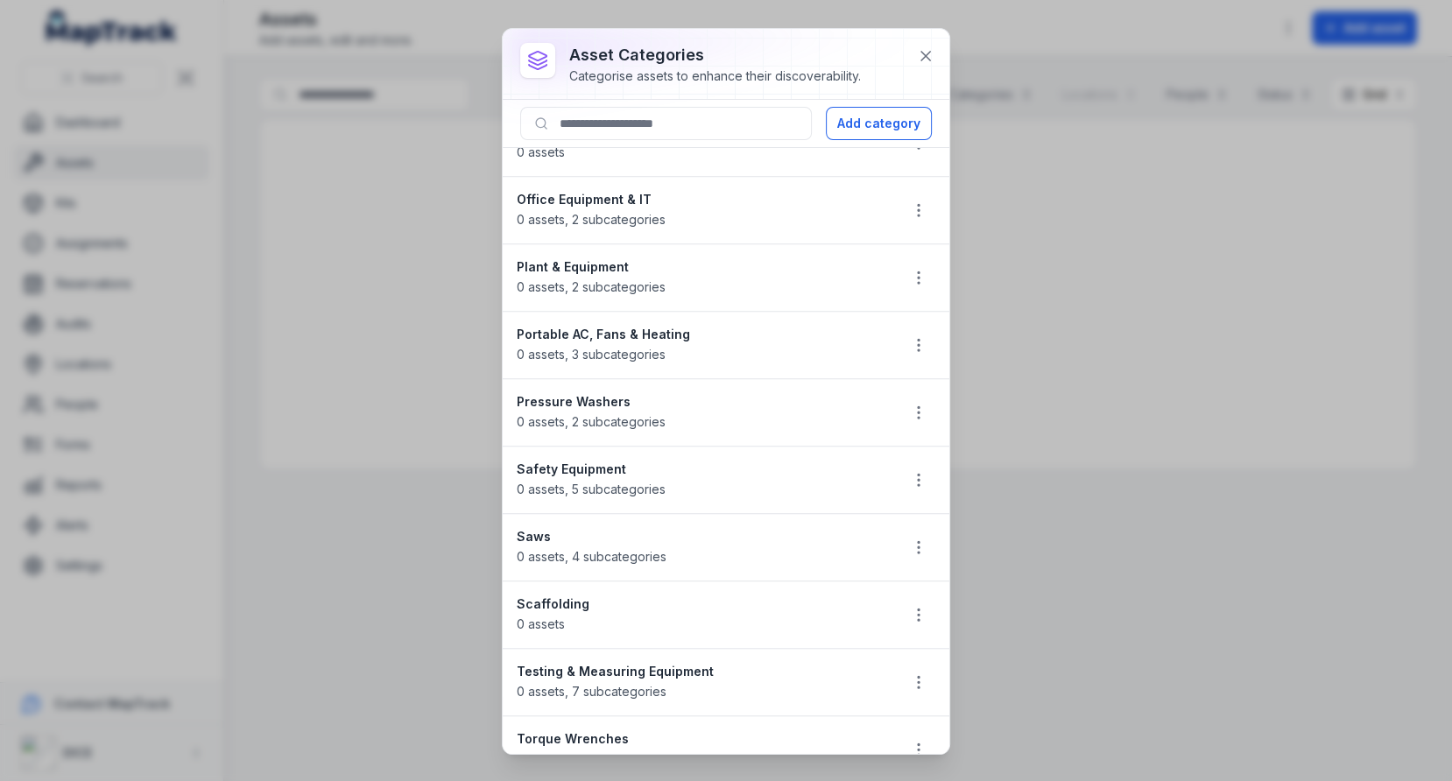
scroll to position [1445, 0]
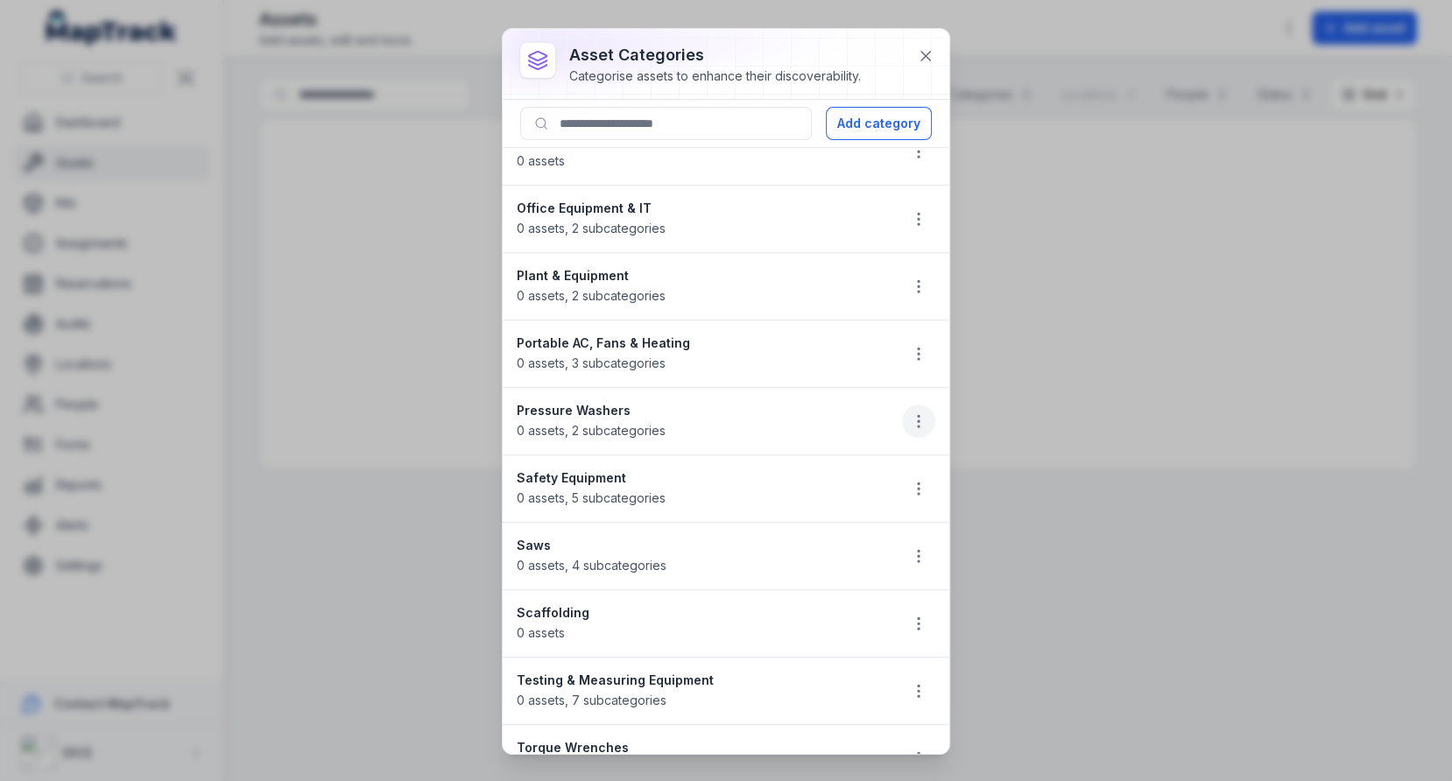
click at [931, 409] on button "button" at bounding box center [918, 421] width 33 height 33
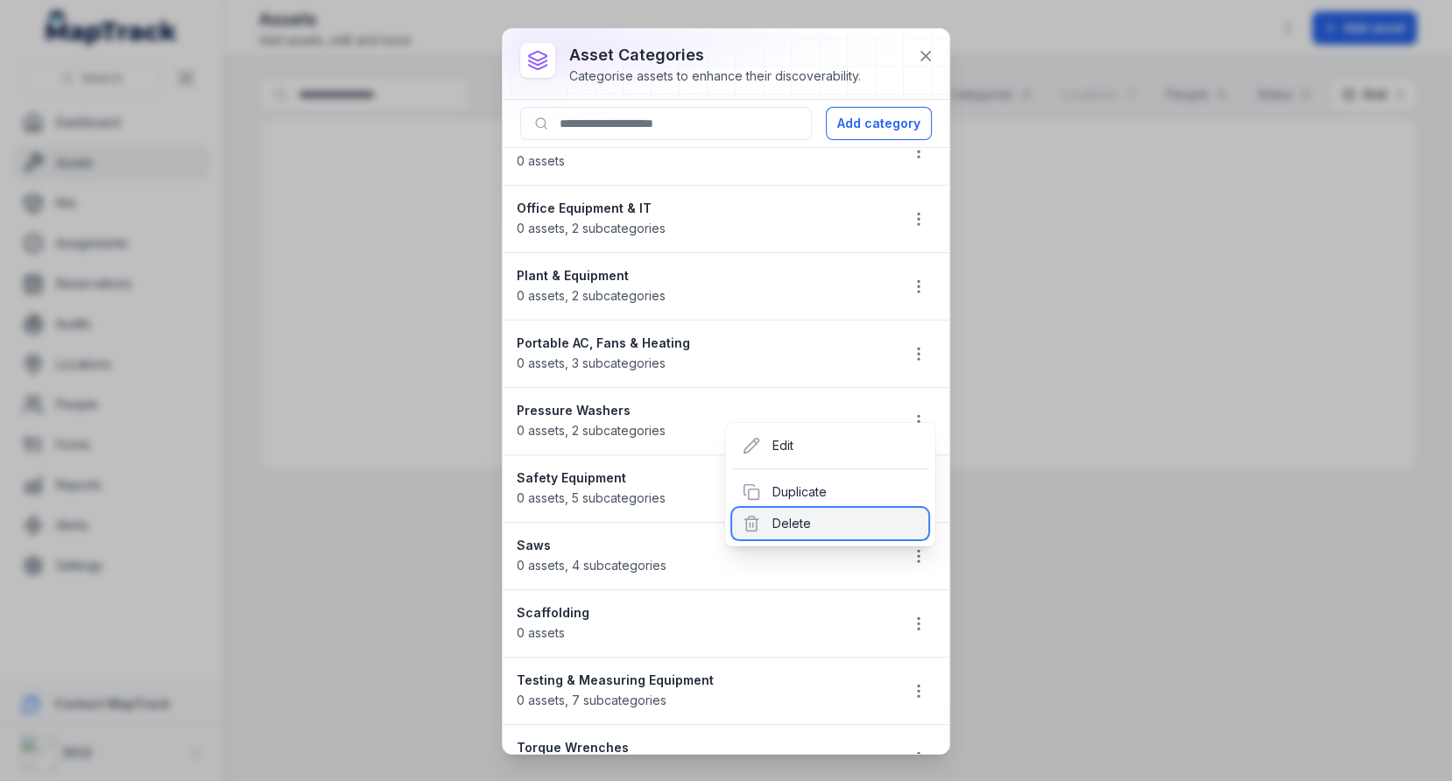
click at [812, 519] on div "Delete" at bounding box center [830, 524] width 196 height 32
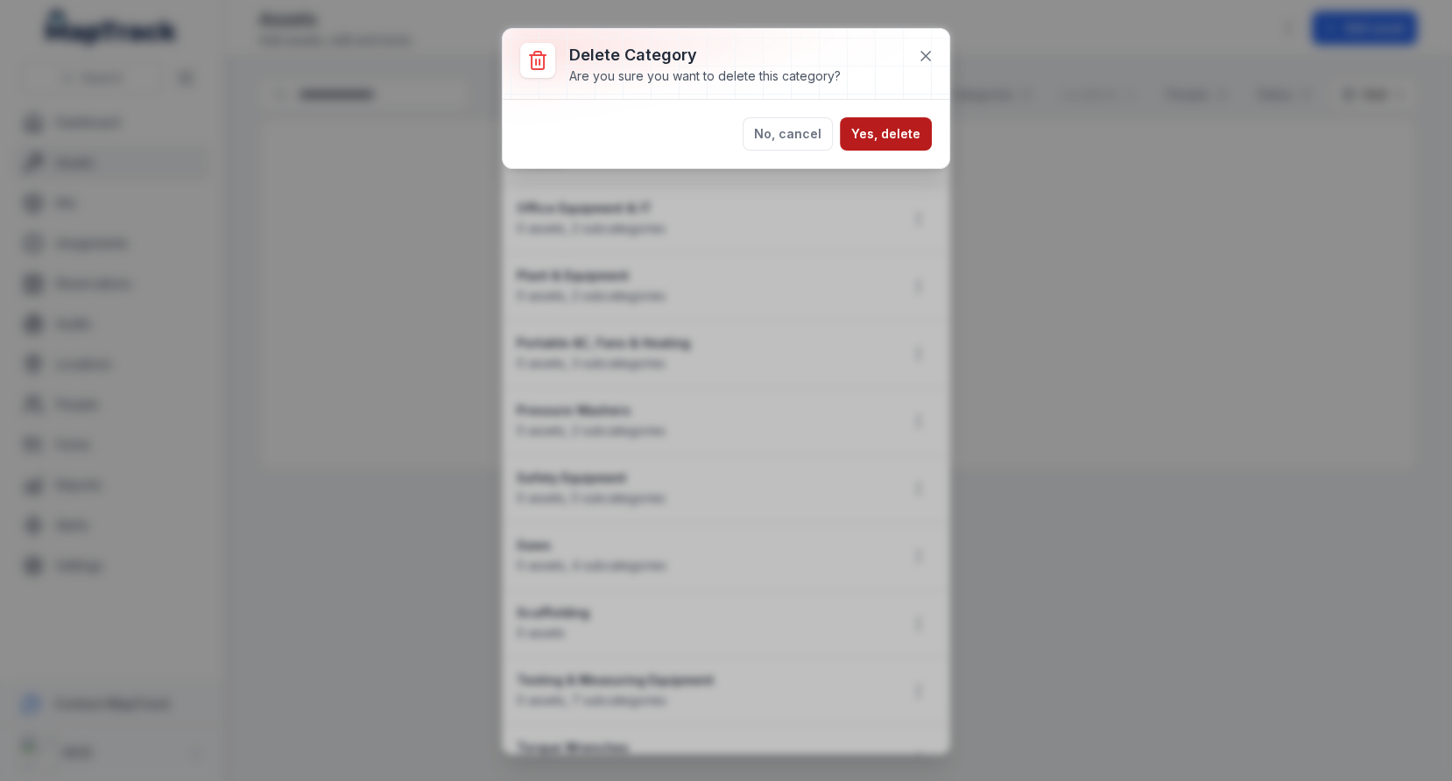
click at [876, 133] on button "Yes, delete" at bounding box center [886, 133] width 92 height 33
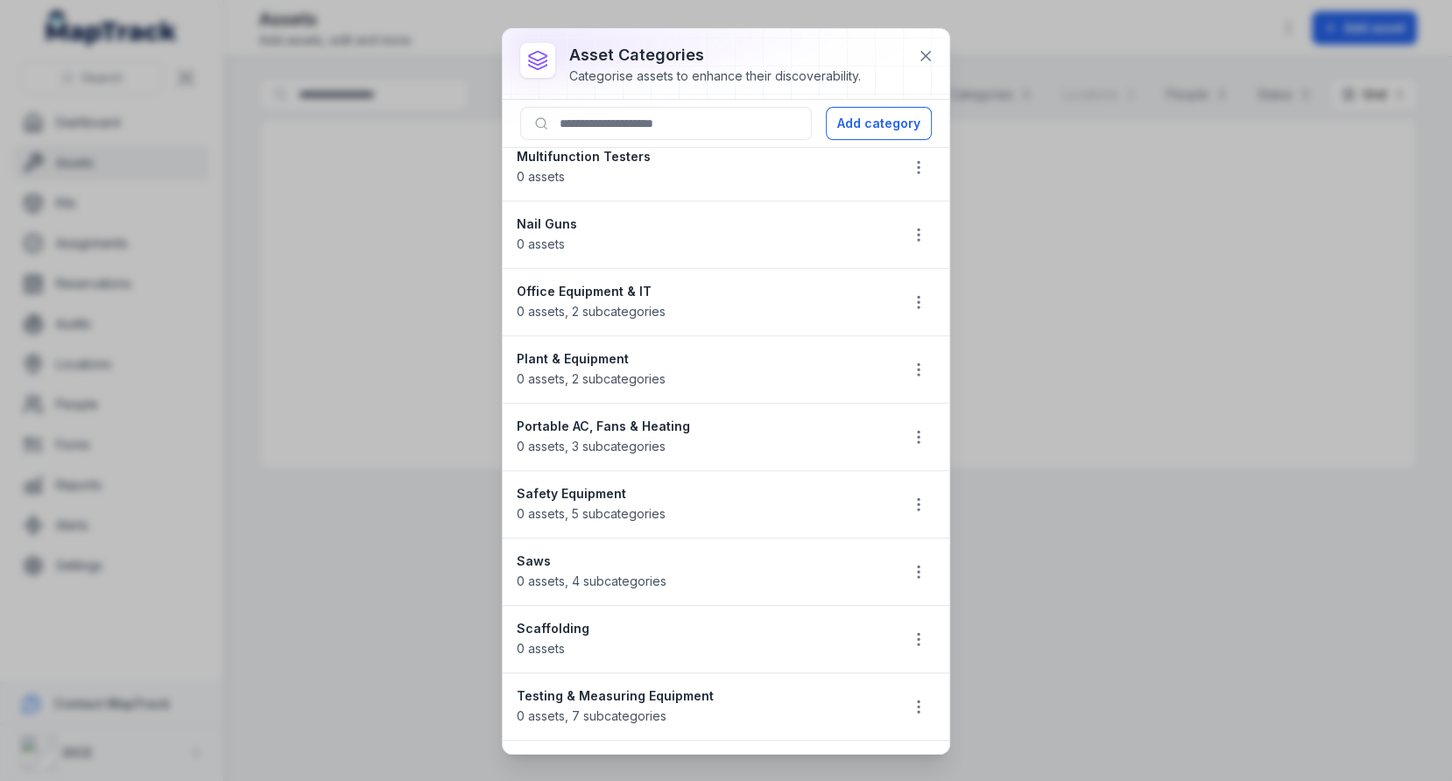
scroll to position [1347, 0]
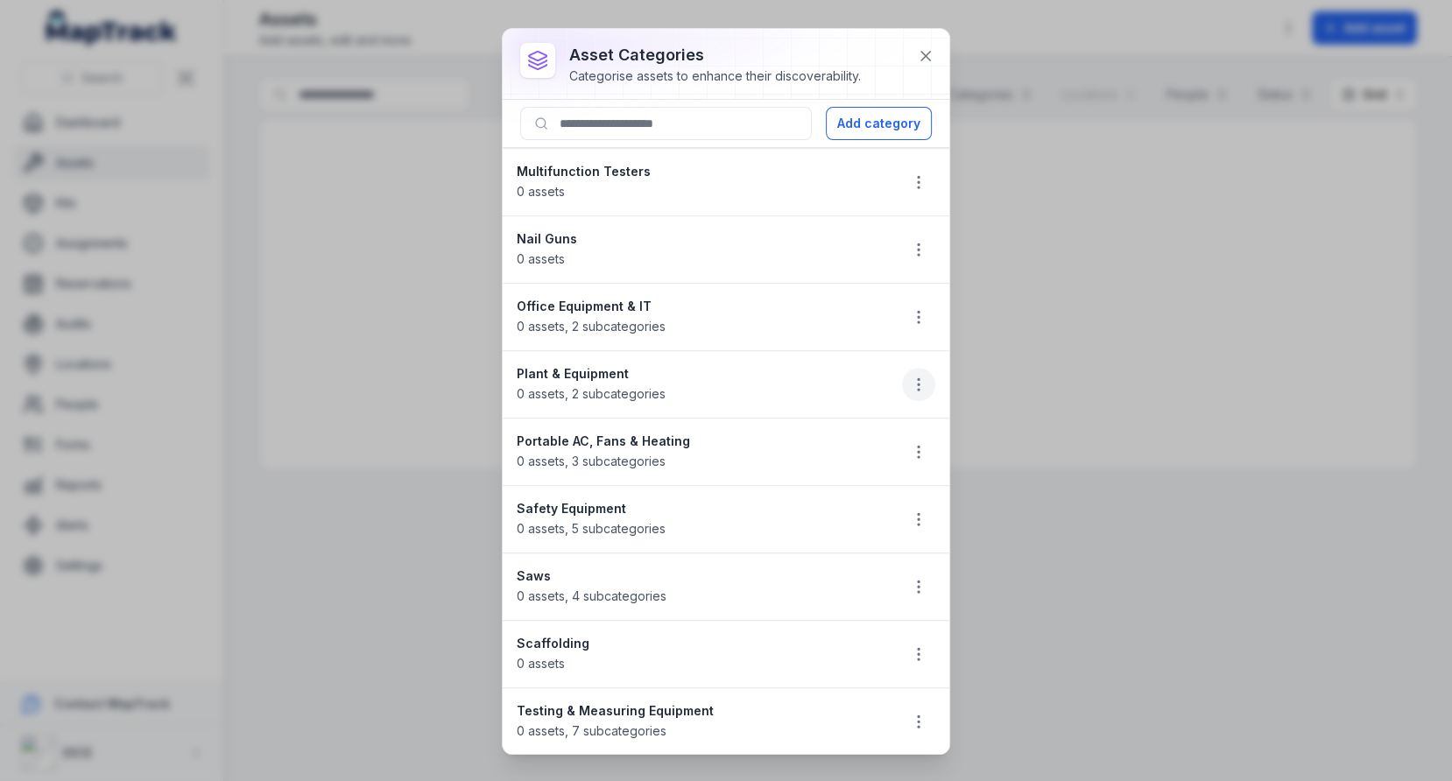
click at [920, 368] on button "button" at bounding box center [918, 384] width 33 height 33
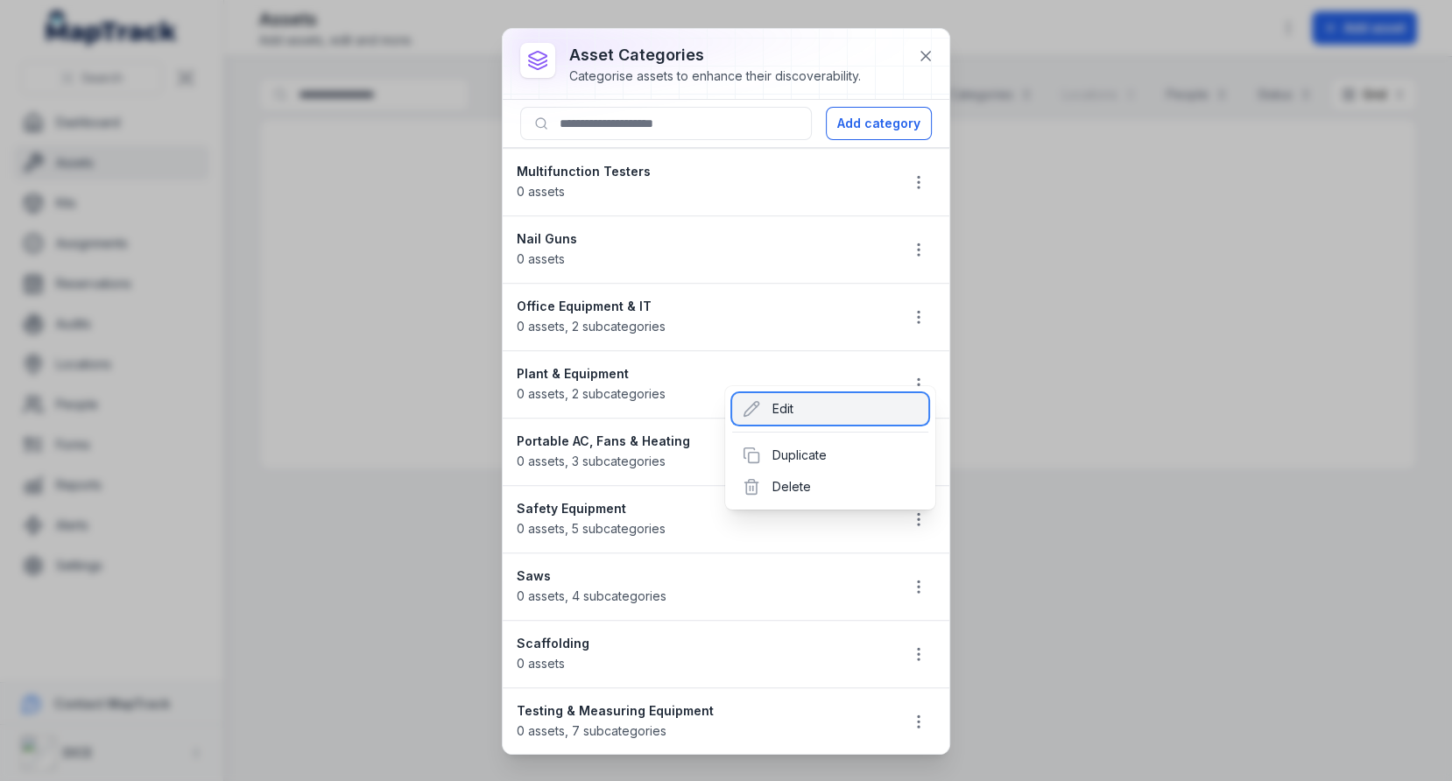
click at [790, 410] on div "Edit" at bounding box center [830, 409] width 196 height 32
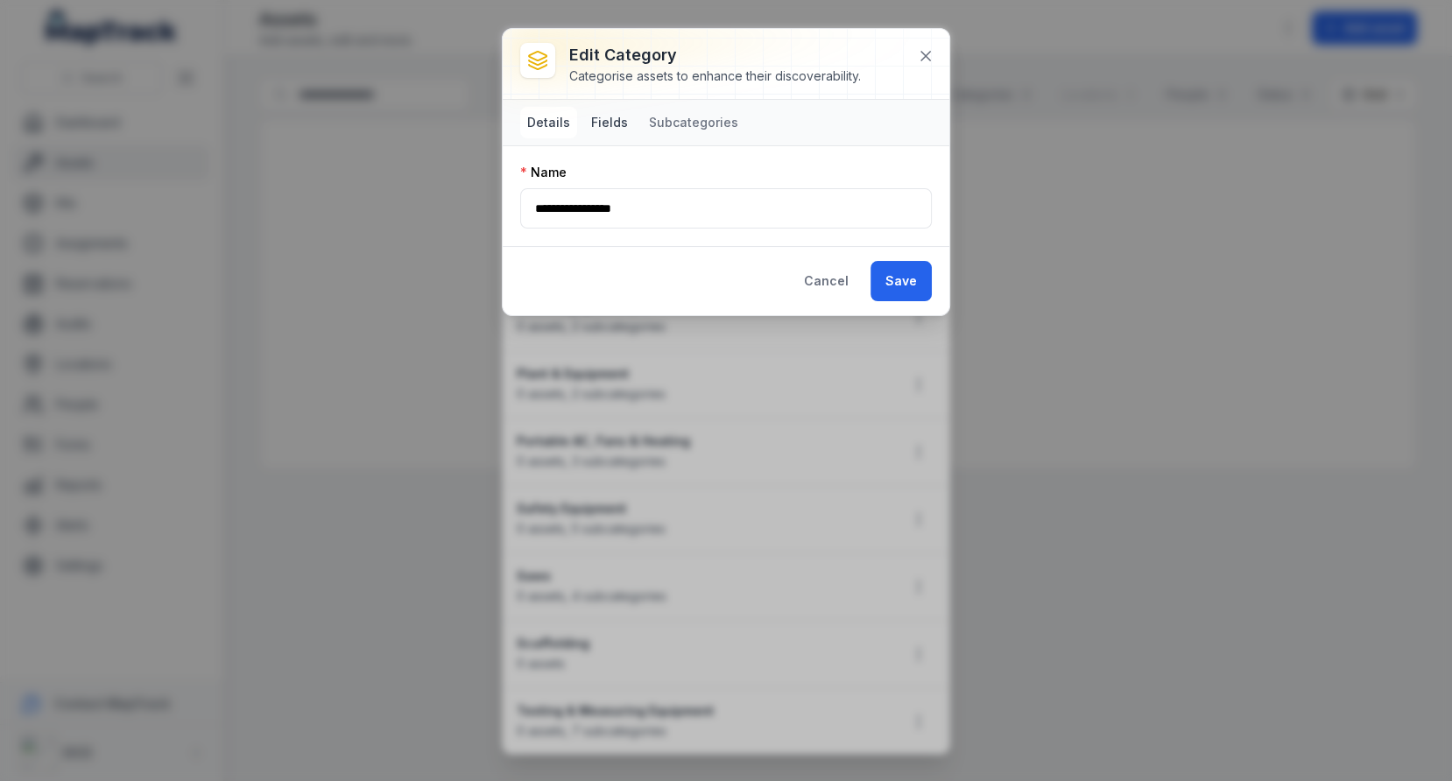
click at [616, 133] on button "Fields" at bounding box center [609, 123] width 51 height 32
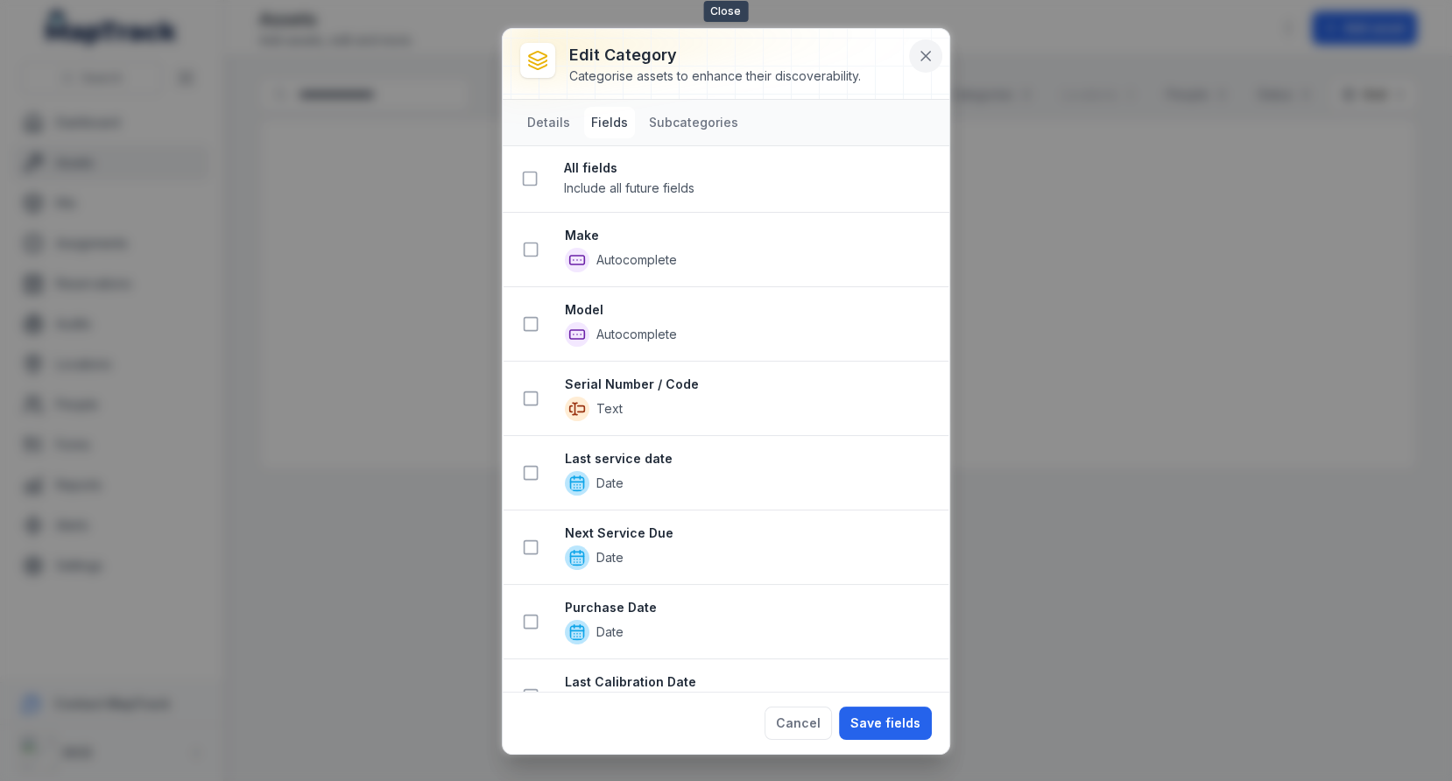
click at [921, 47] on icon at bounding box center [926, 56] width 18 height 18
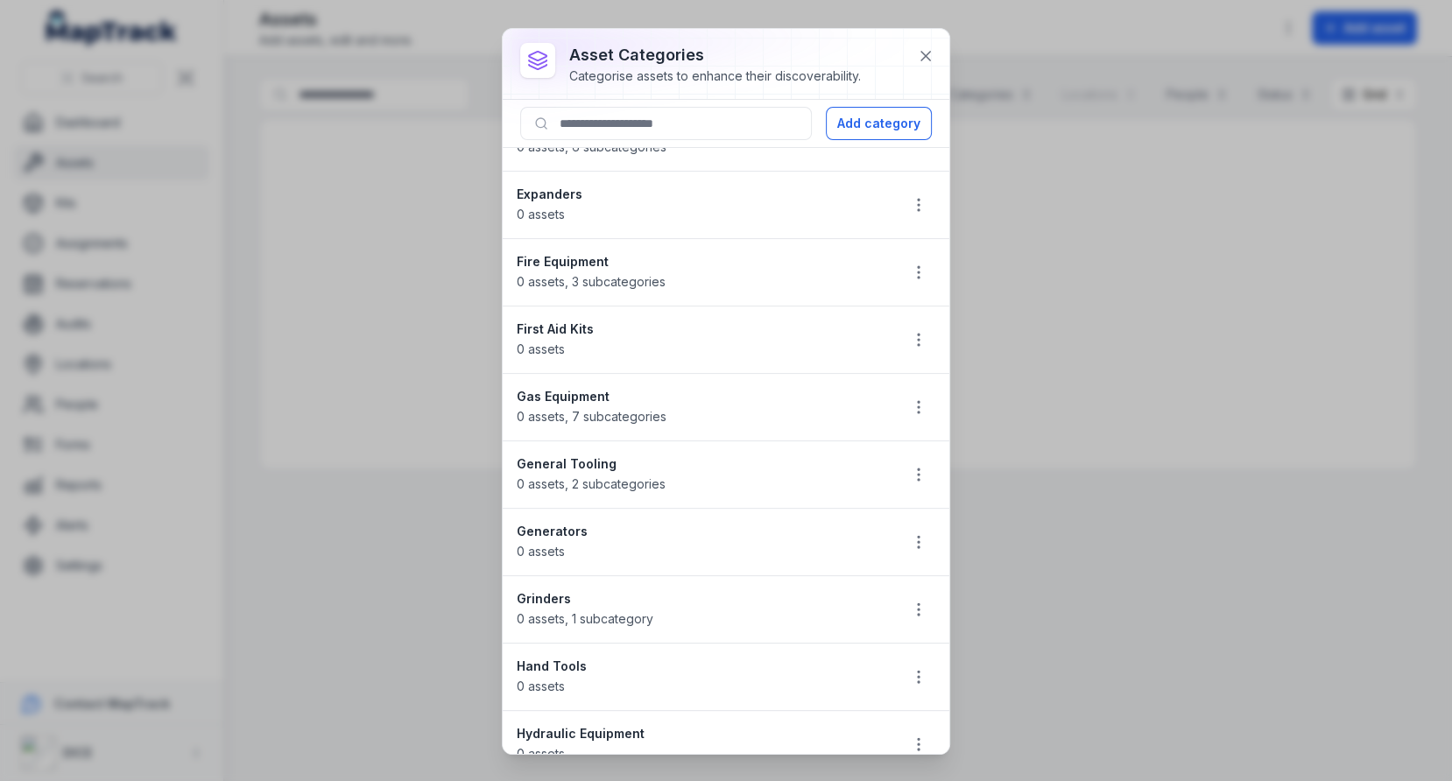
scroll to position [0, 0]
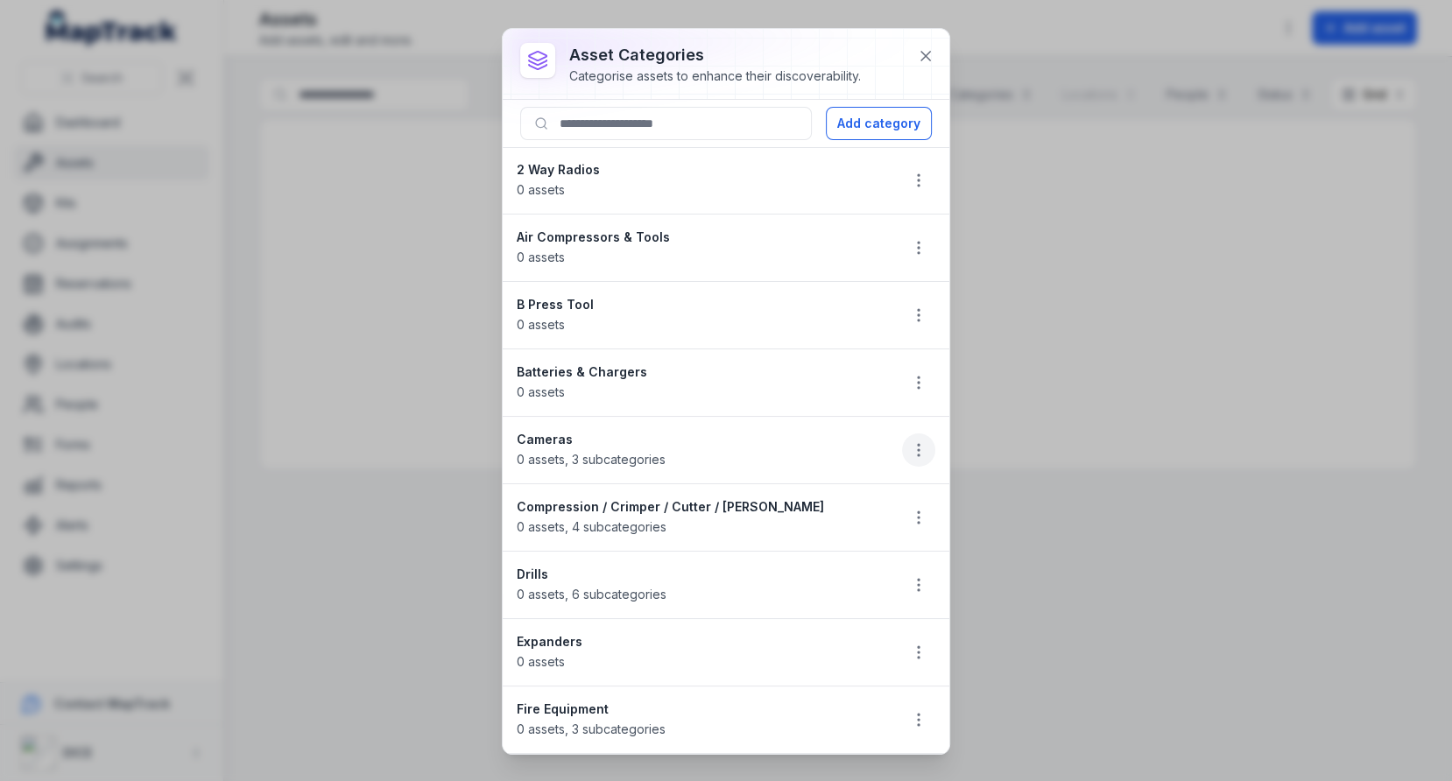
click at [914, 444] on icon "button" at bounding box center [919, 450] width 18 height 18
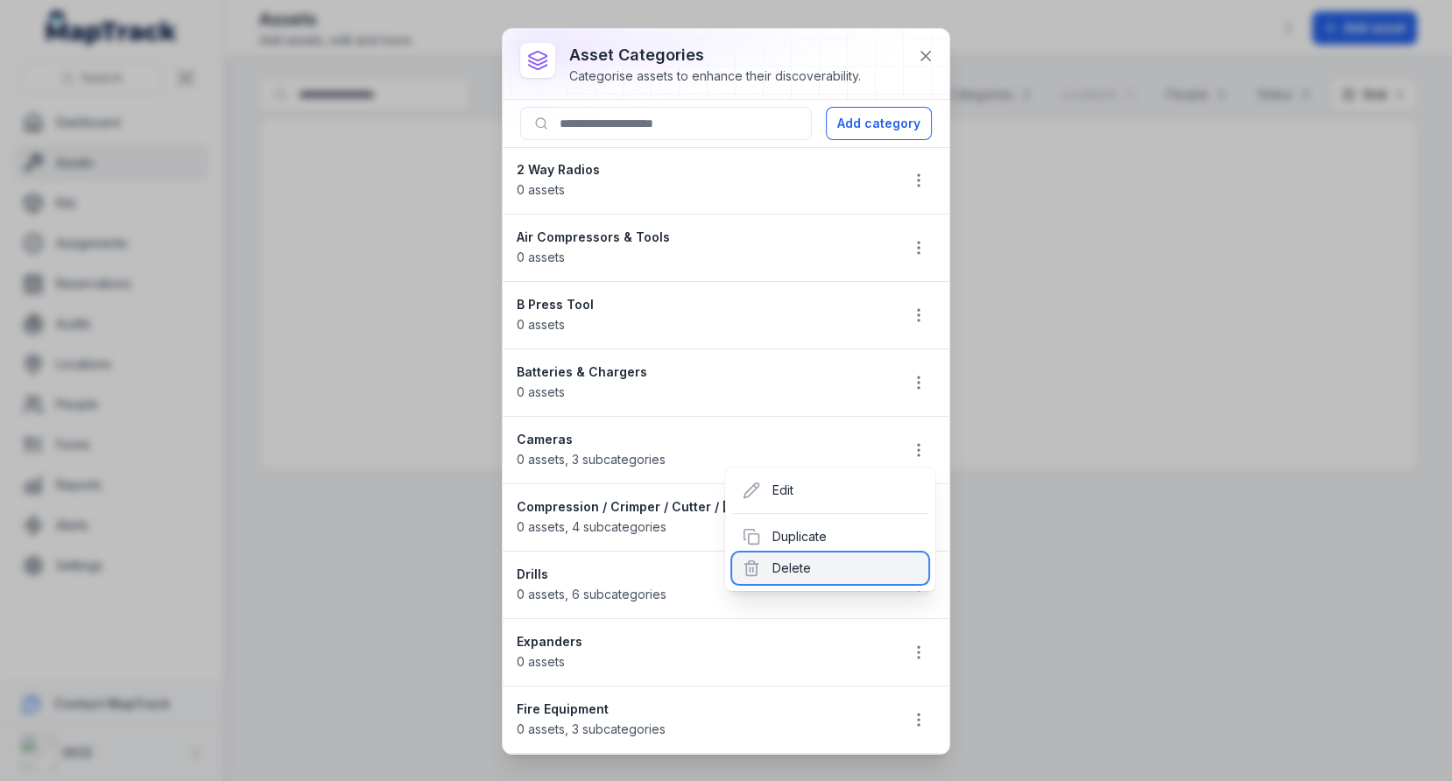
click at [797, 556] on div "Delete" at bounding box center [830, 569] width 196 height 32
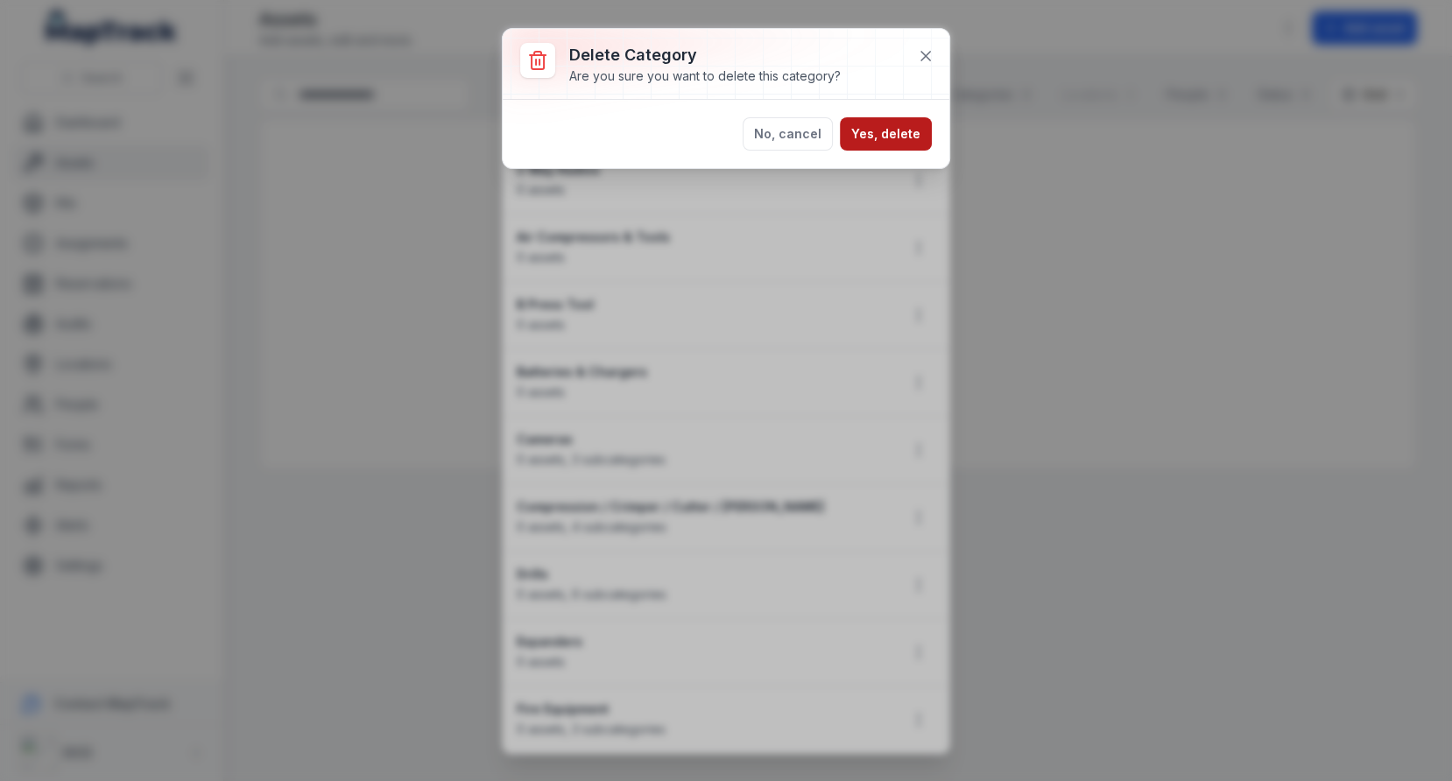
click at [878, 142] on button "Yes, delete" at bounding box center [886, 133] width 92 height 33
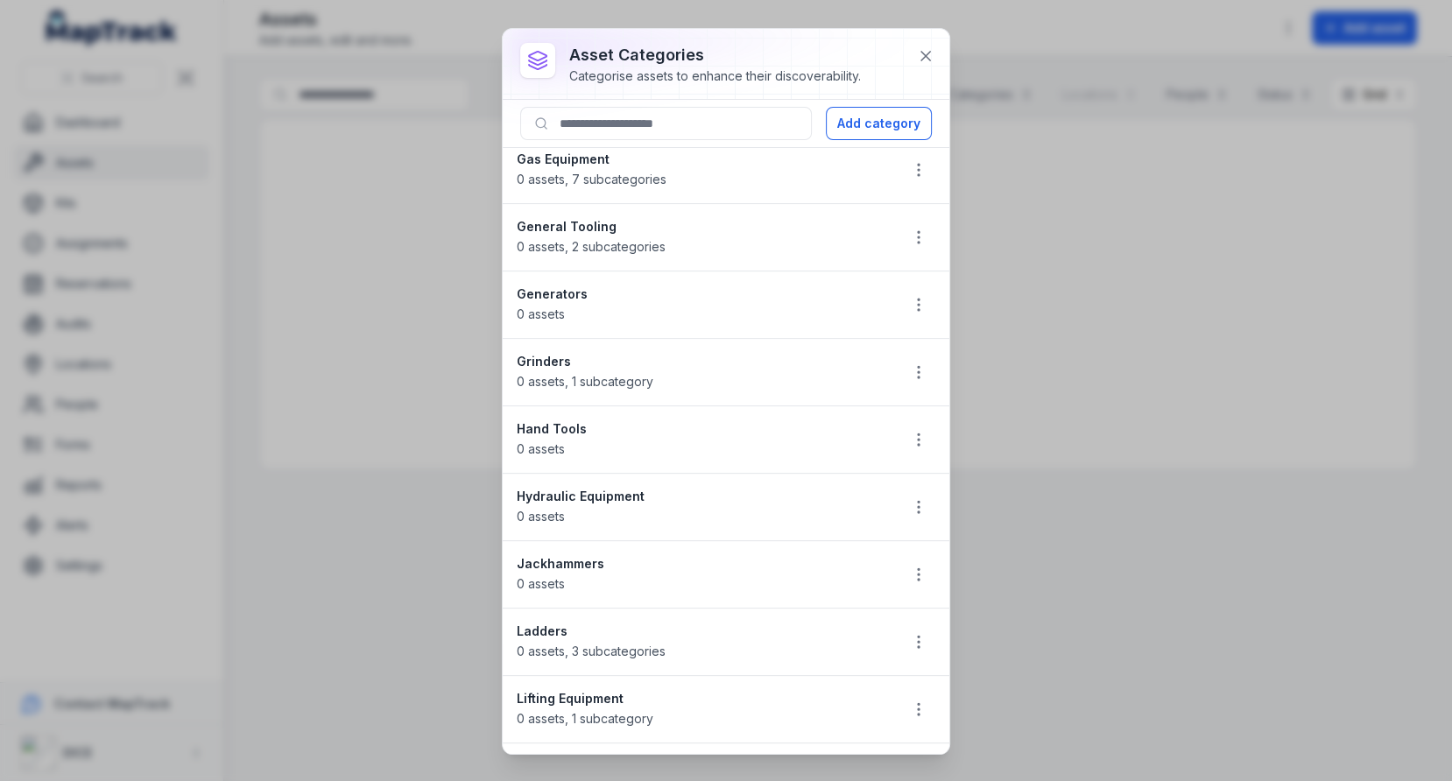
scroll to position [631, 0]
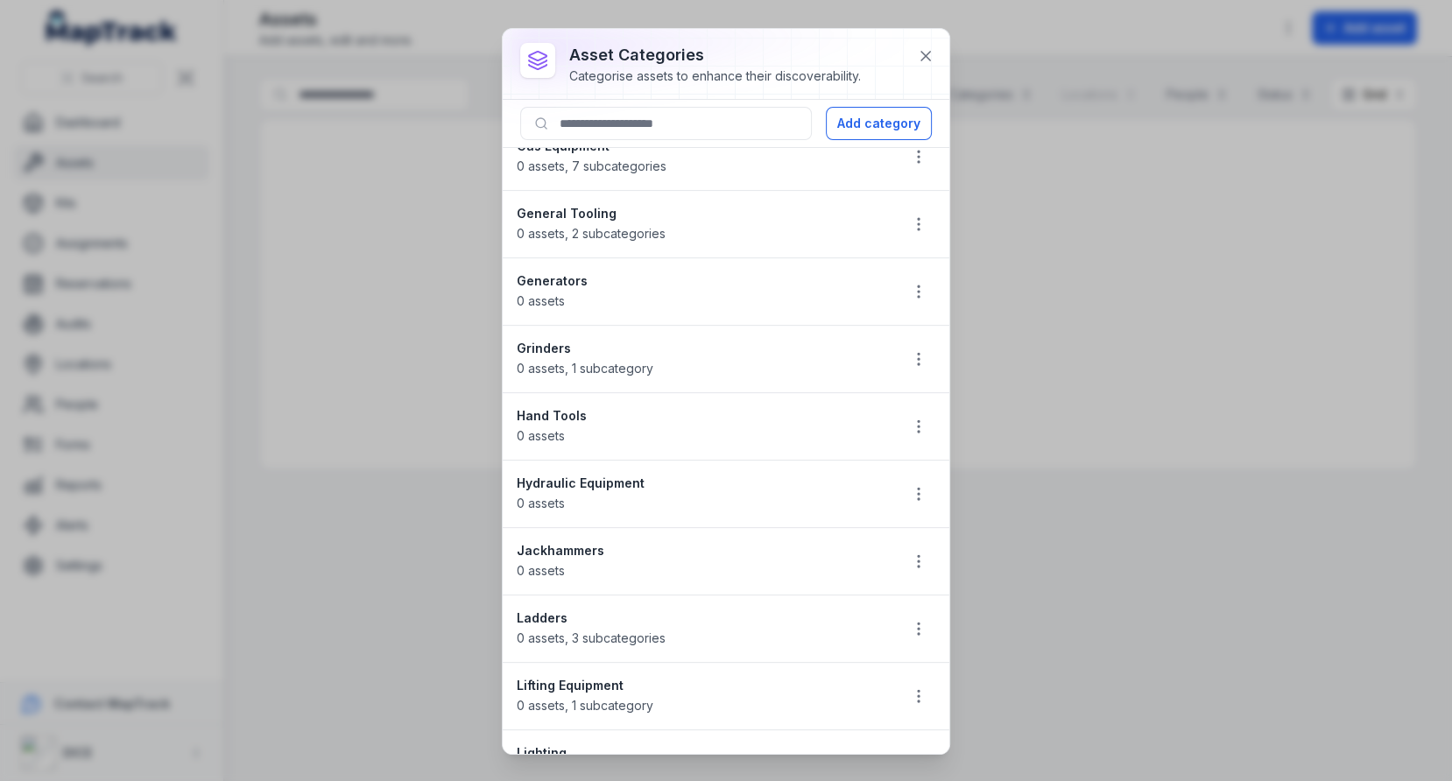
click at [917, 231] on li "General Tooling 0 assets , 2 subcategories" at bounding box center [726, 224] width 447 height 68
click at [917, 219] on icon "button" at bounding box center [919, 224] width 18 height 18
click at [857, 334] on div "Delete" at bounding box center [830, 338] width 196 height 32
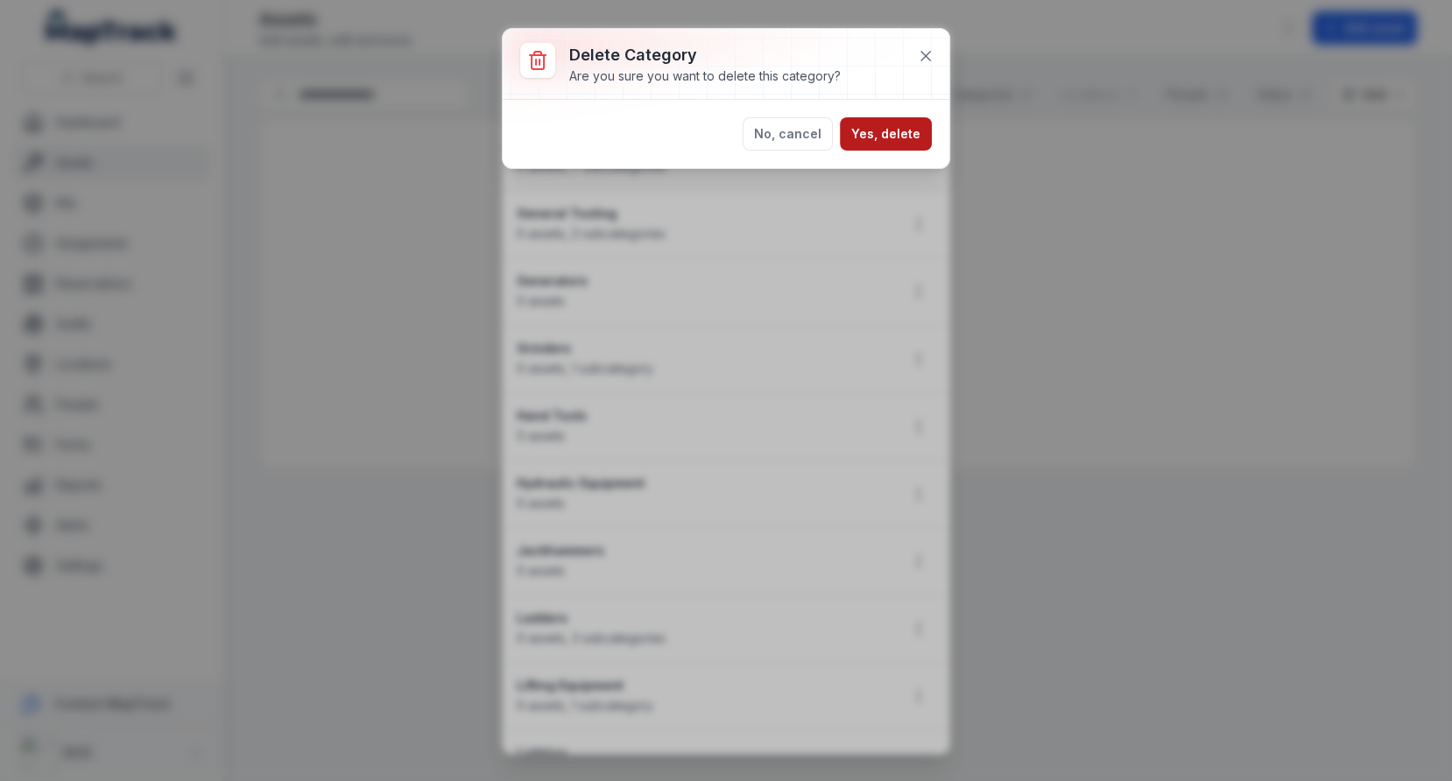
click at [908, 139] on button "Yes, delete" at bounding box center [886, 133] width 92 height 33
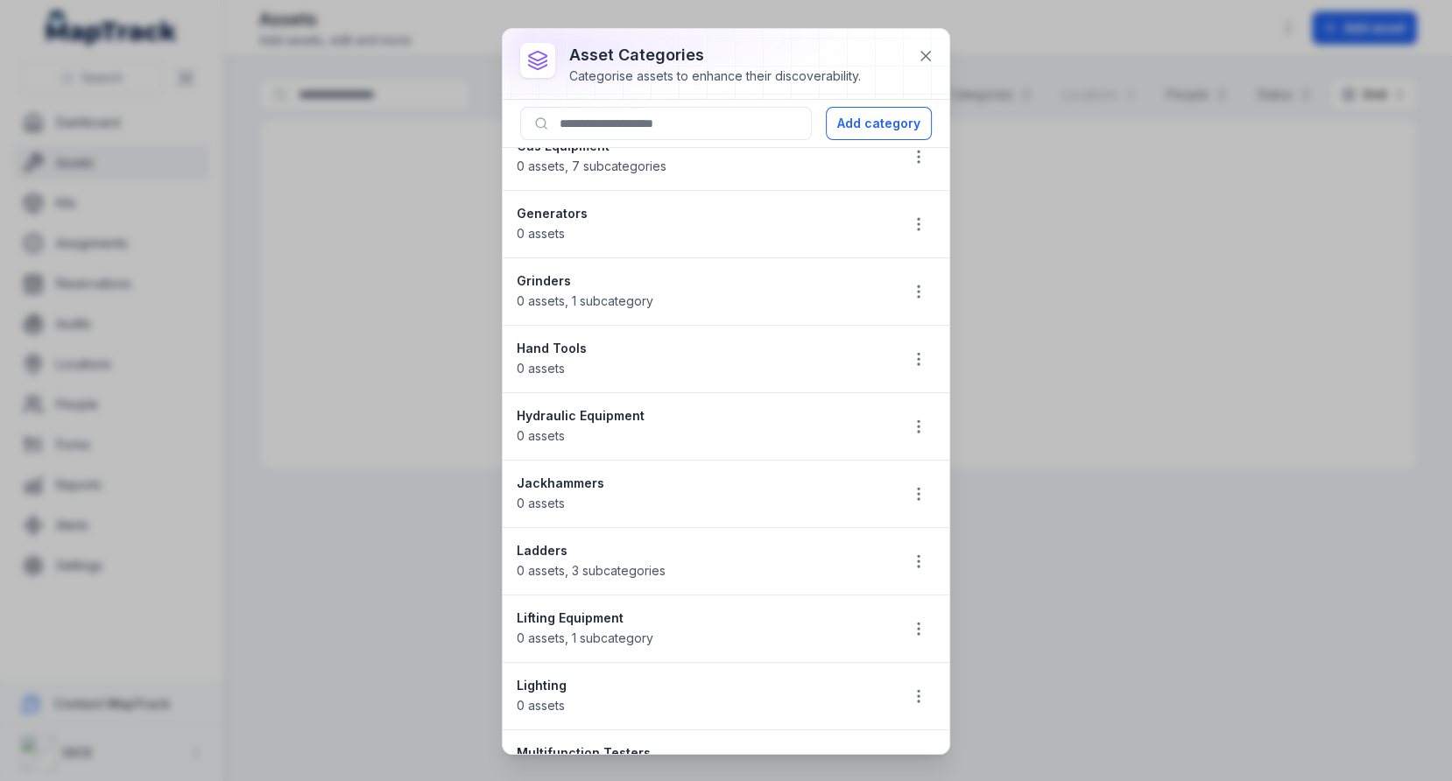
click at [924, 634] on li "Lifting Equipment 0 assets , 1 subcategory" at bounding box center [726, 629] width 447 height 68
click at [924, 620] on icon "button" at bounding box center [919, 629] width 18 height 18
click at [834, 731] on div "Delete" at bounding box center [830, 739] width 196 height 32
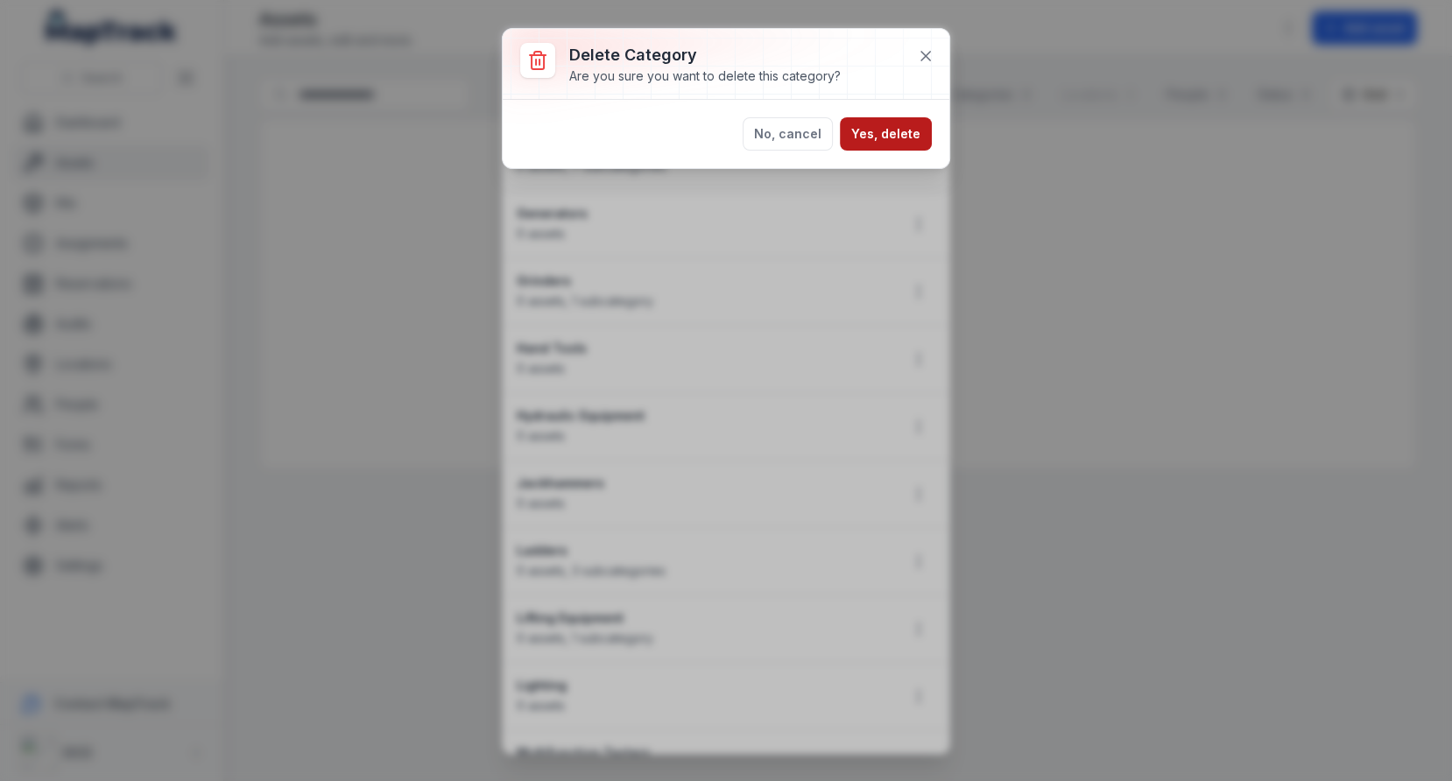
click at [910, 140] on button "Yes, delete" at bounding box center [886, 133] width 92 height 33
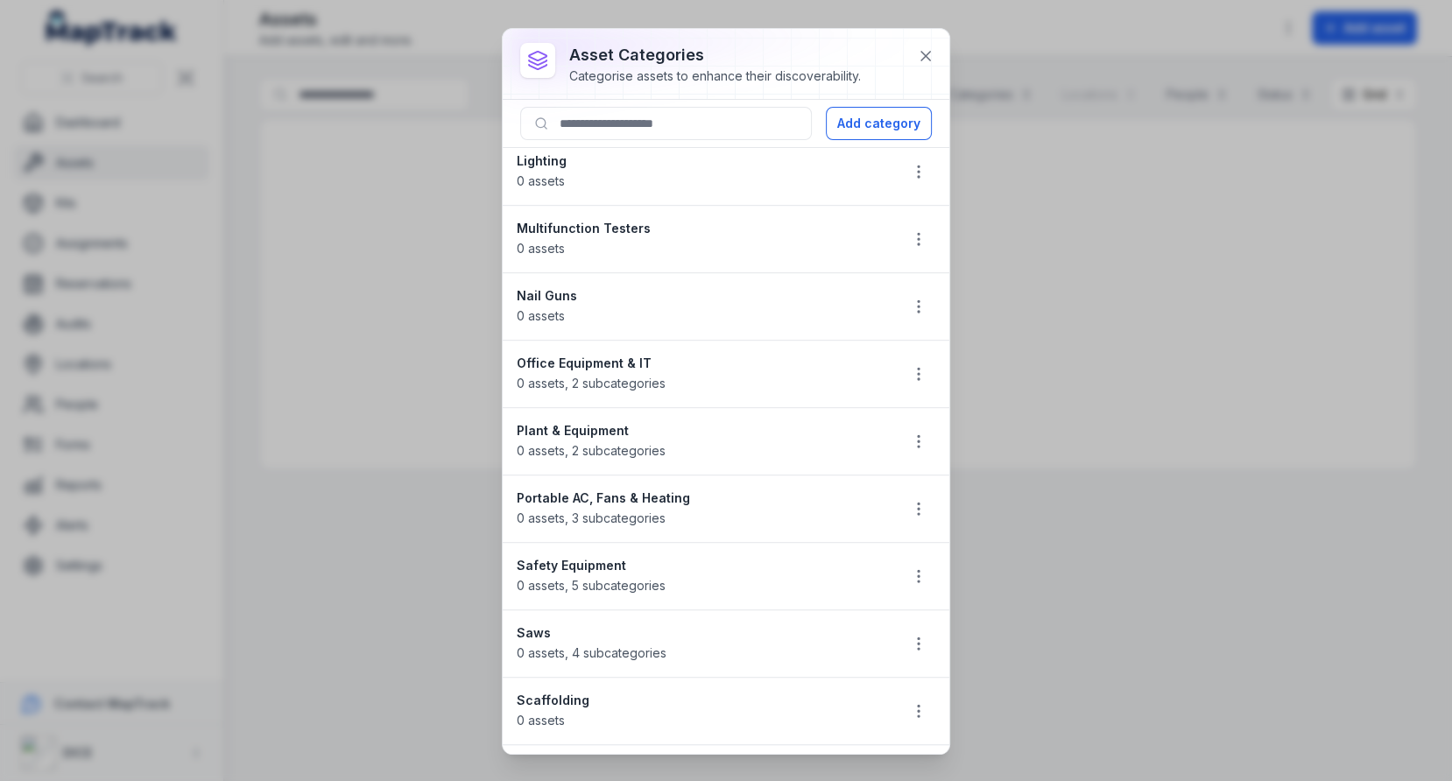
scroll to position [1068, 0]
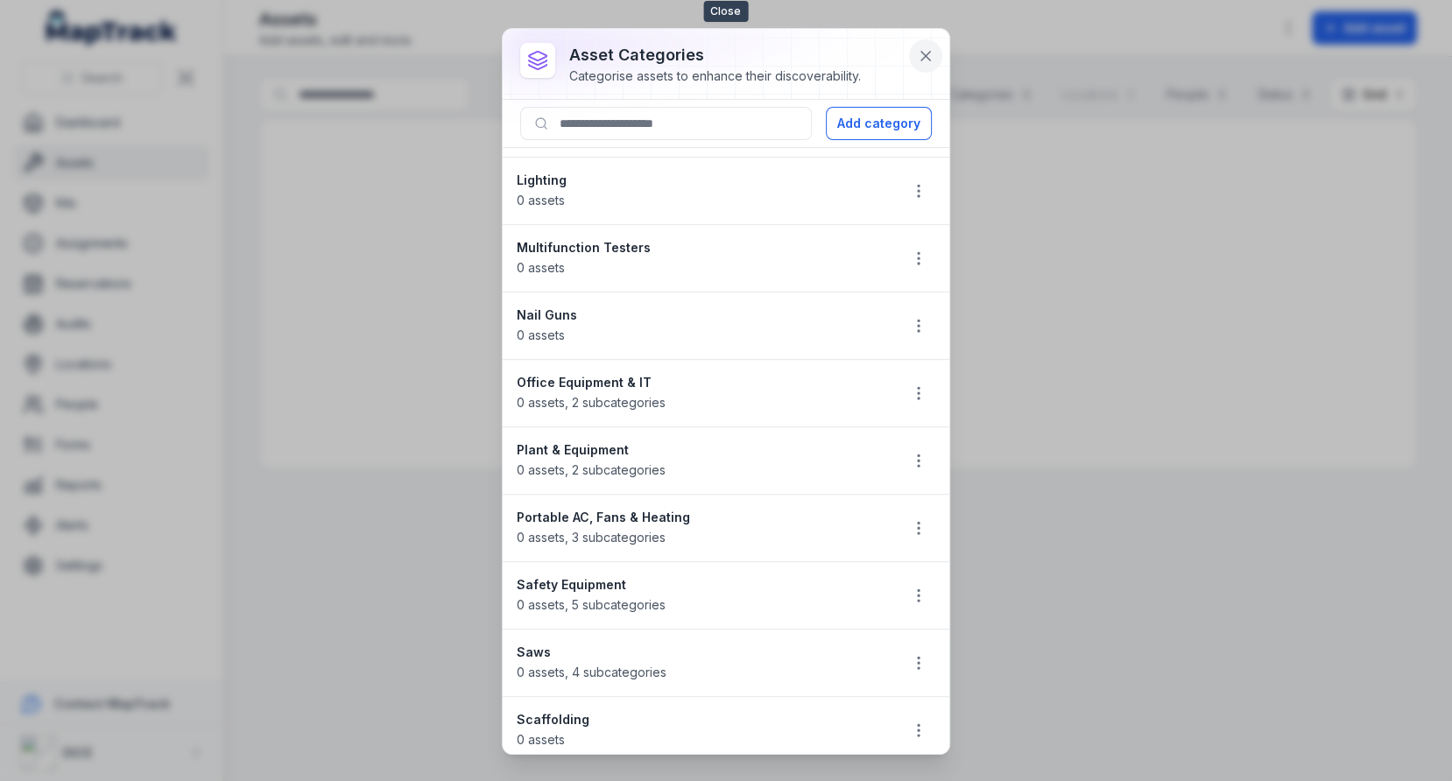
click at [926, 47] on icon at bounding box center [926, 56] width 18 height 18
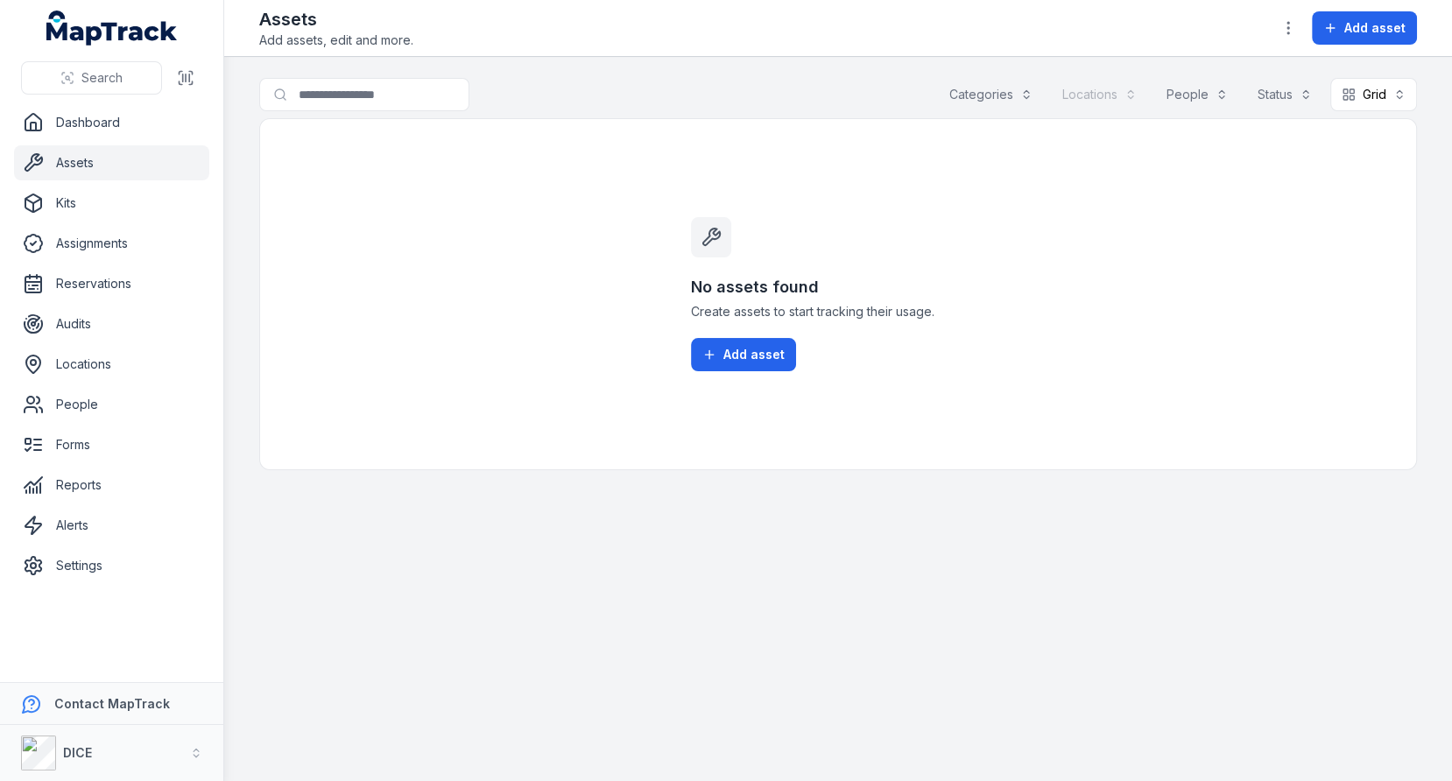
click at [659, 271] on div "No assets found Create assets to start tracking their usage. Add asset" at bounding box center [838, 294] width 1158 height 352
